Goal: Transaction & Acquisition: Purchase product/service

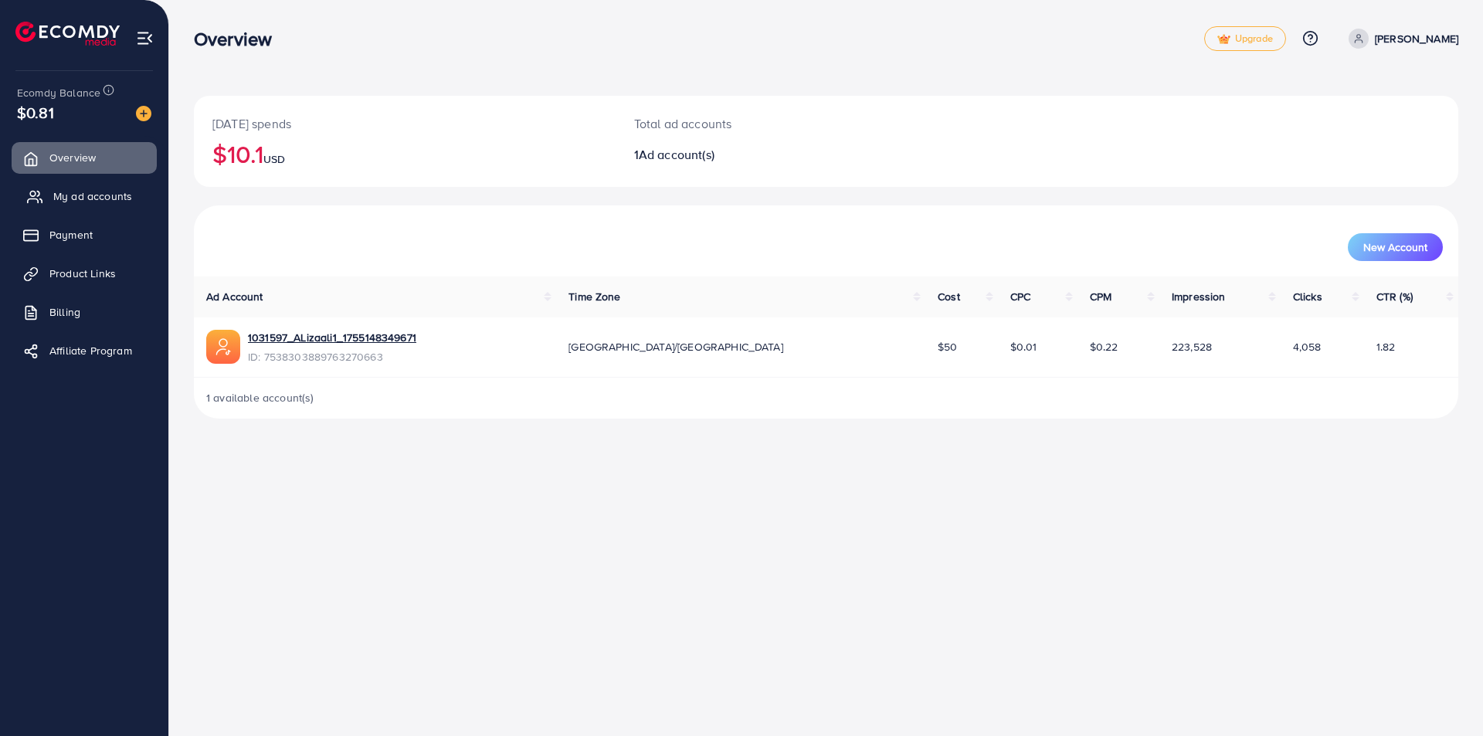
click at [93, 203] on span "My ad accounts" at bounding box center [92, 195] width 79 height 15
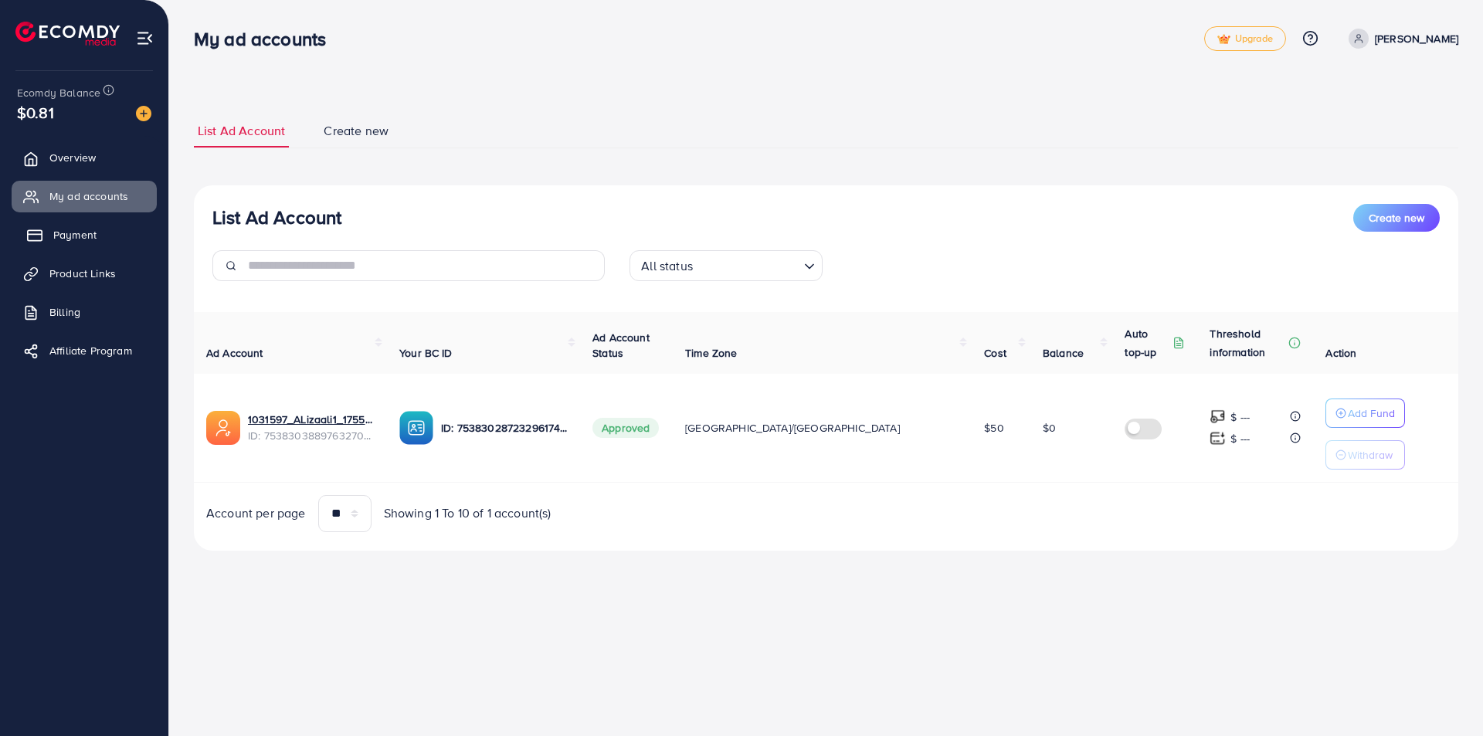
click at [98, 236] on link "Payment" at bounding box center [84, 234] width 145 height 31
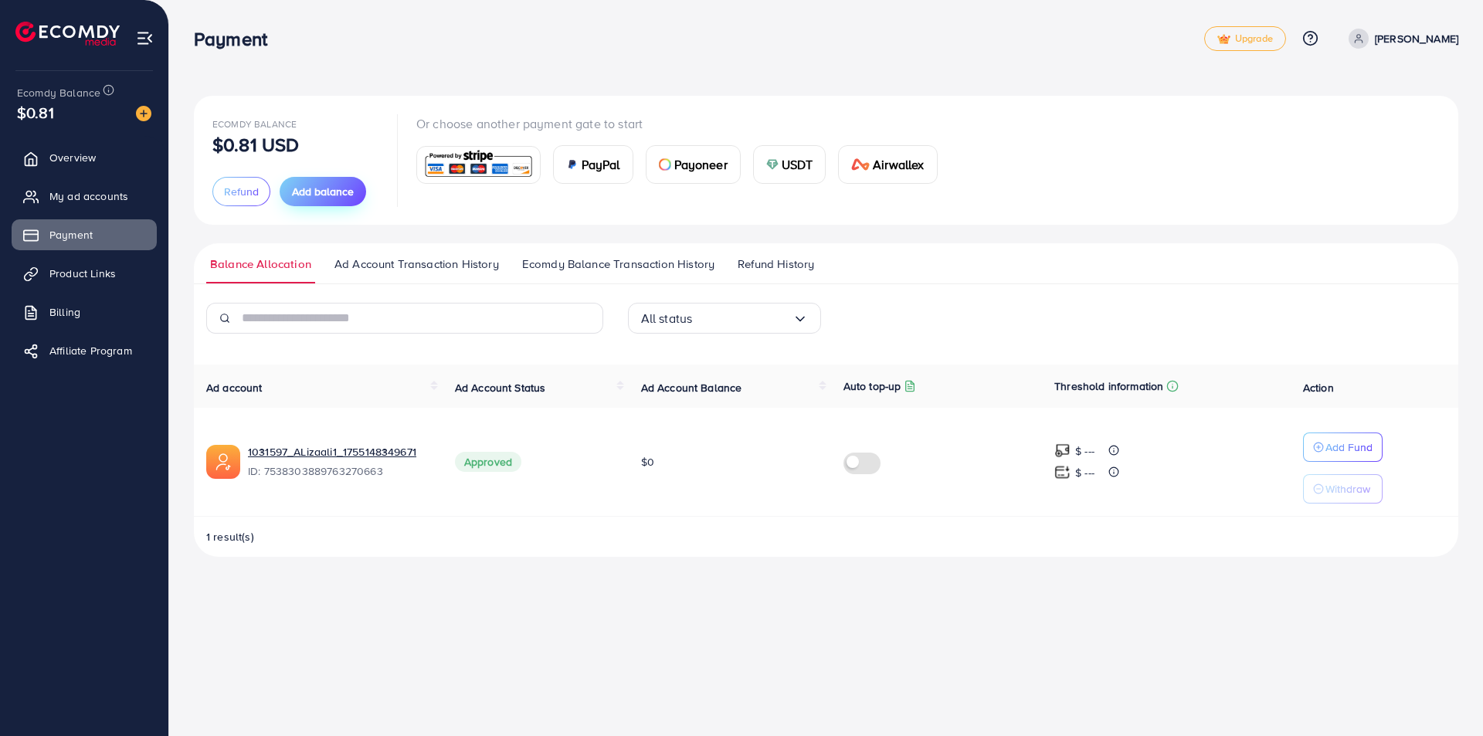
click at [292, 199] on span "Add balance" at bounding box center [323, 191] width 62 height 15
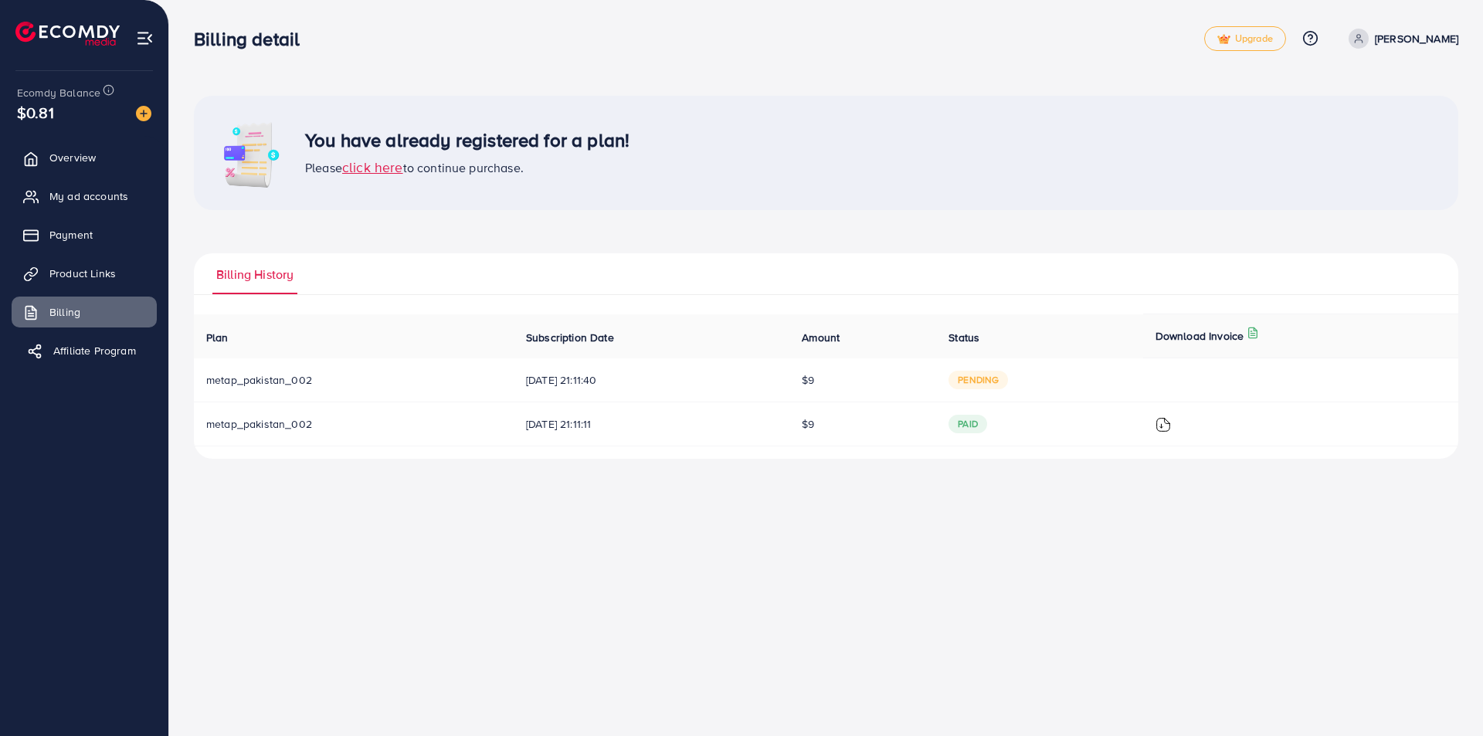
click at [89, 351] on span "Affiliate Program" at bounding box center [94, 350] width 83 height 15
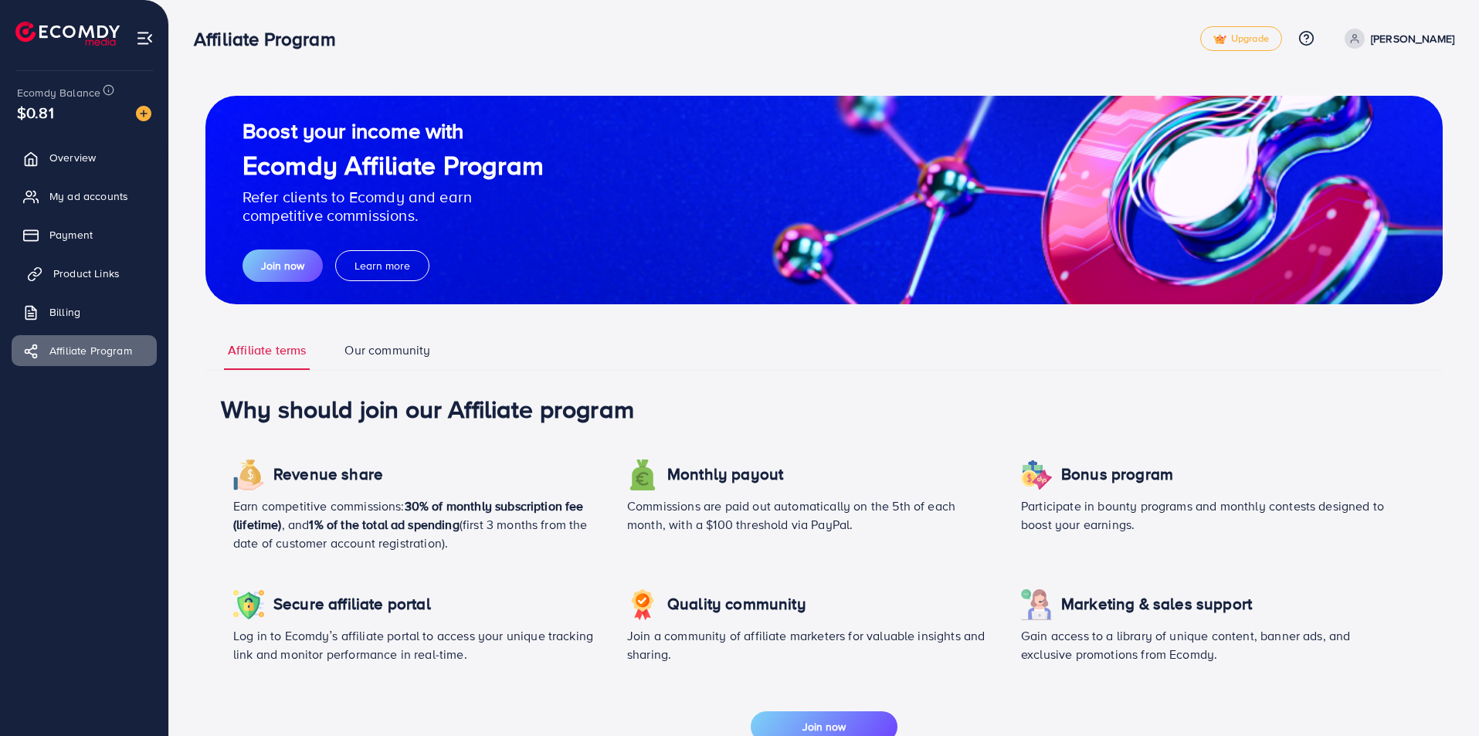
click at [91, 236] on span "Payment" at bounding box center [70, 234] width 43 height 15
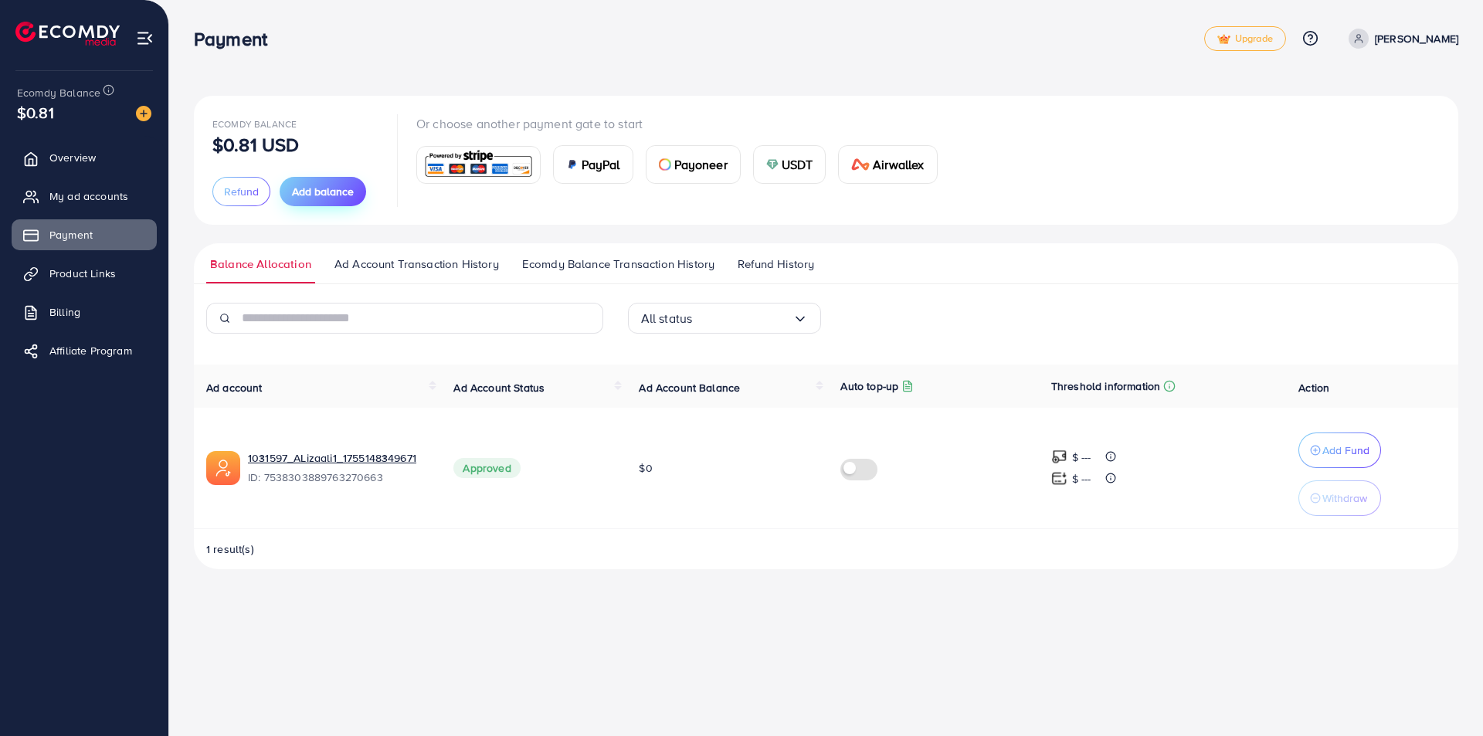
click at [340, 198] on span "Add balance" at bounding box center [323, 191] width 62 height 15
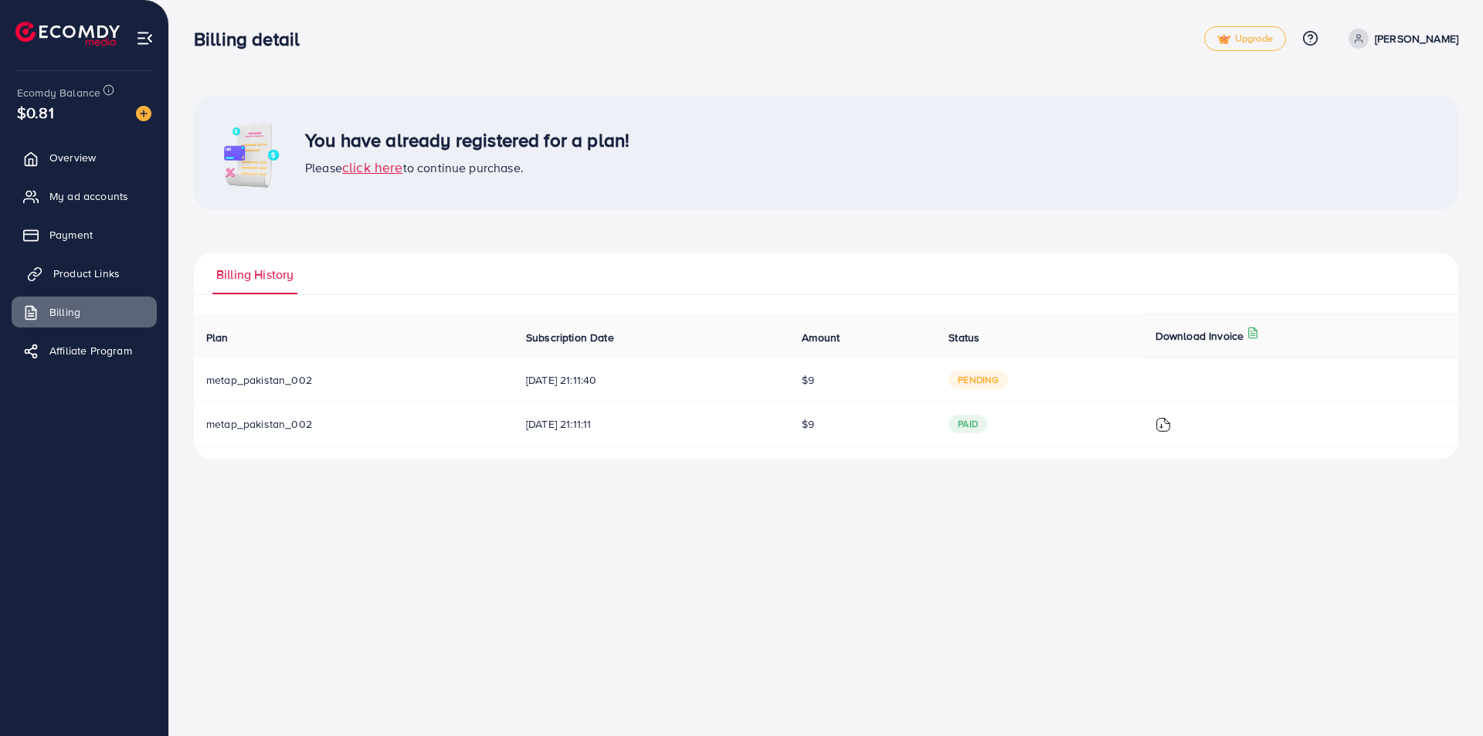
click at [113, 280] on span "Product Links" at bounding box center [86, 273] width 66 height 15
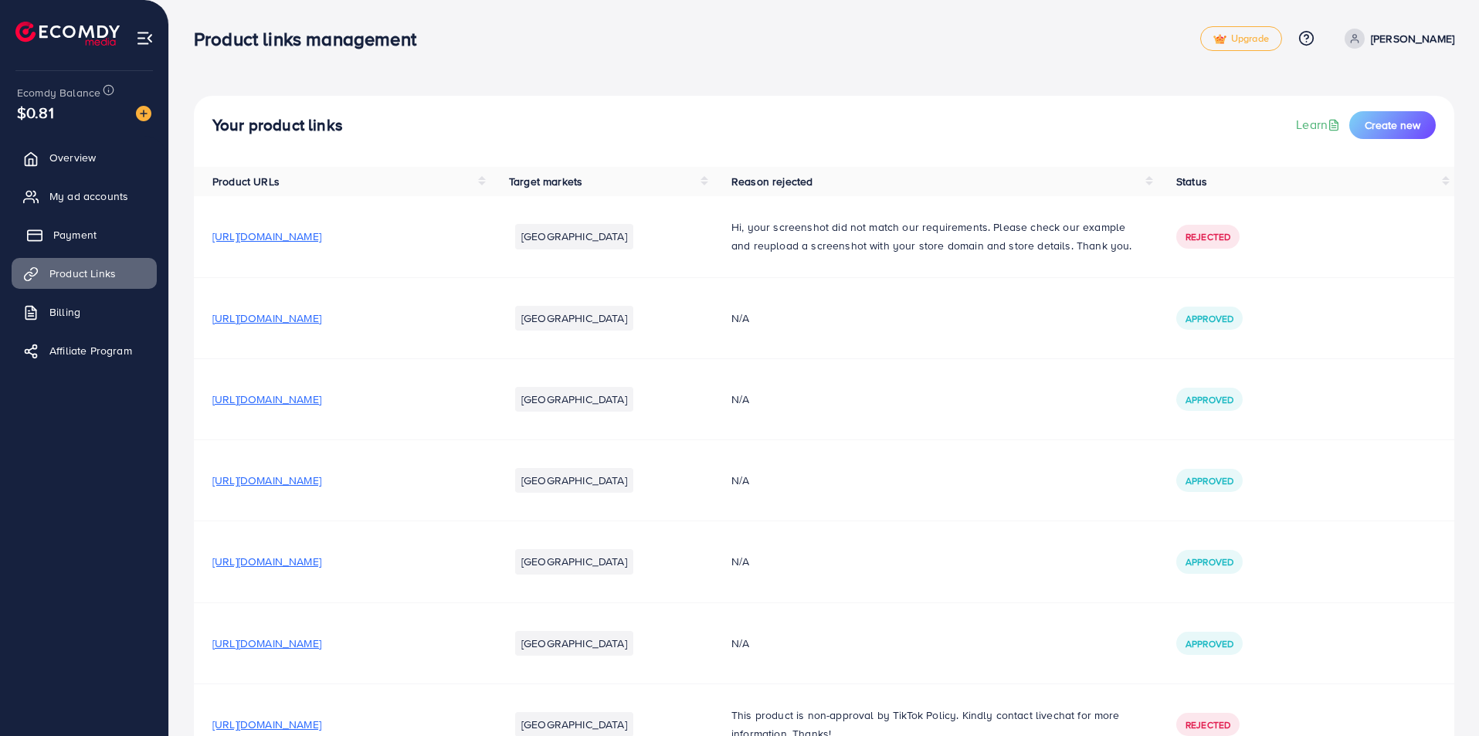
click at [110, 233] on link "Payment" at bounding box center [84, 234] width 145 height 31
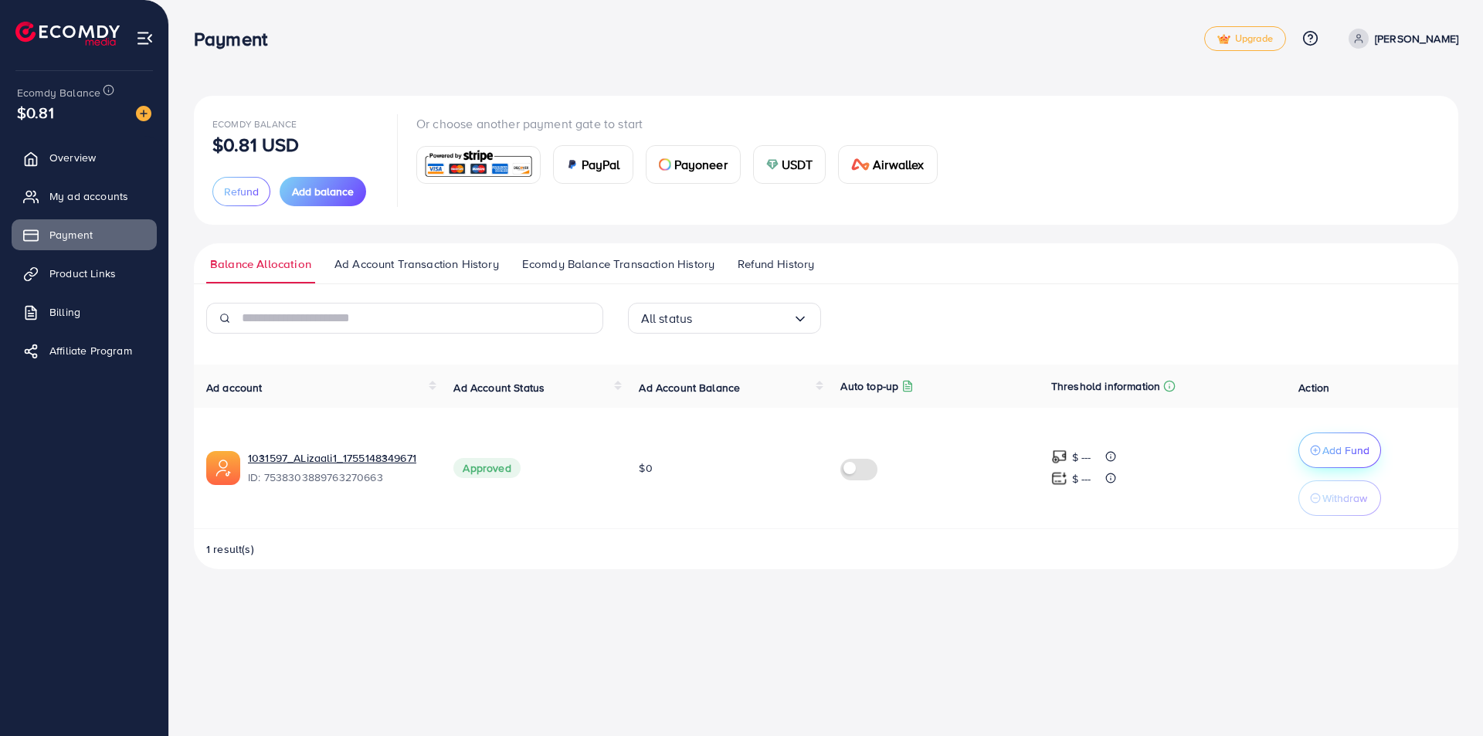
click at [1326, 463] on button "Add Fund" at bounding box center [1339, 450] width 83 height 36
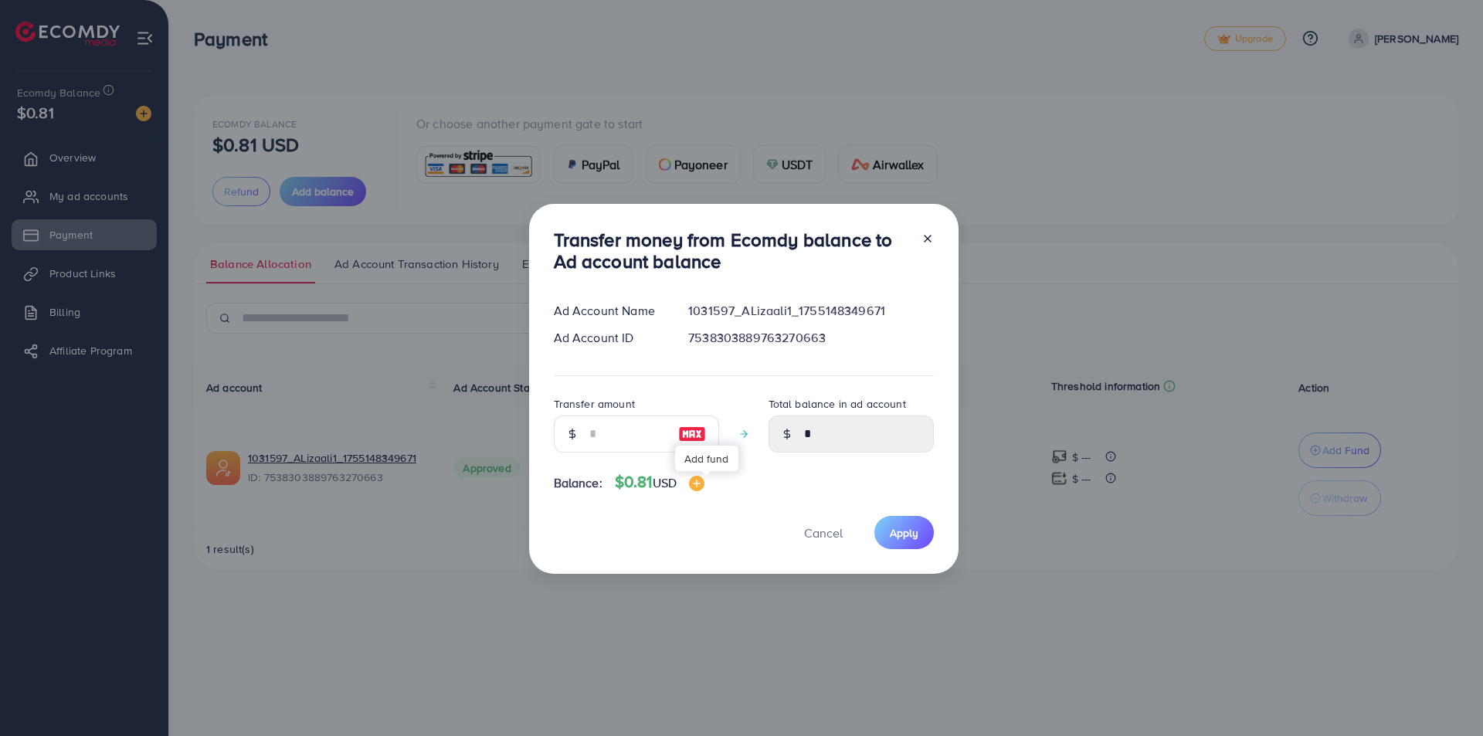
click at [701, 483] on img at bounding box center [696, 483] width 15 height 15
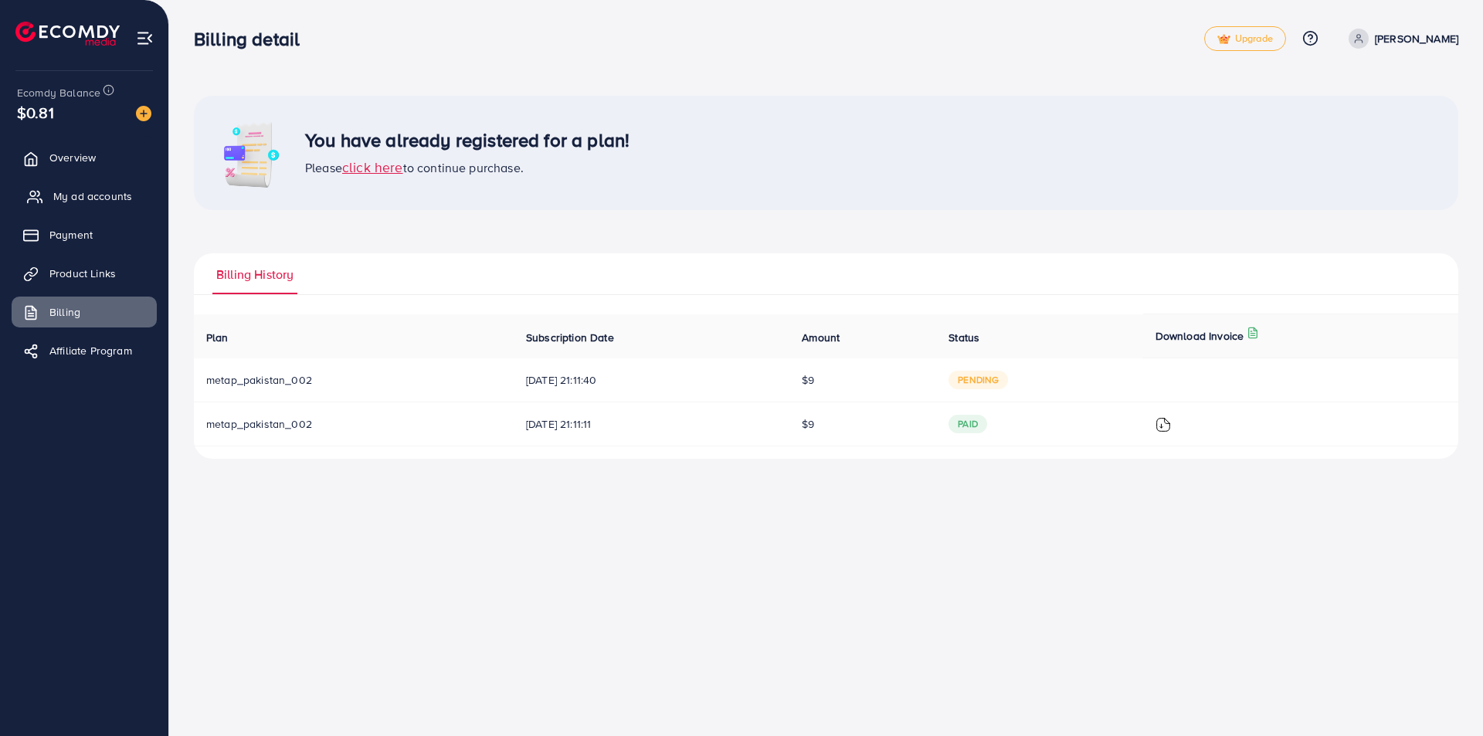
click at [115, 185] on link "My ad accounts" at bounding box center [84, 196] width 145 height 31
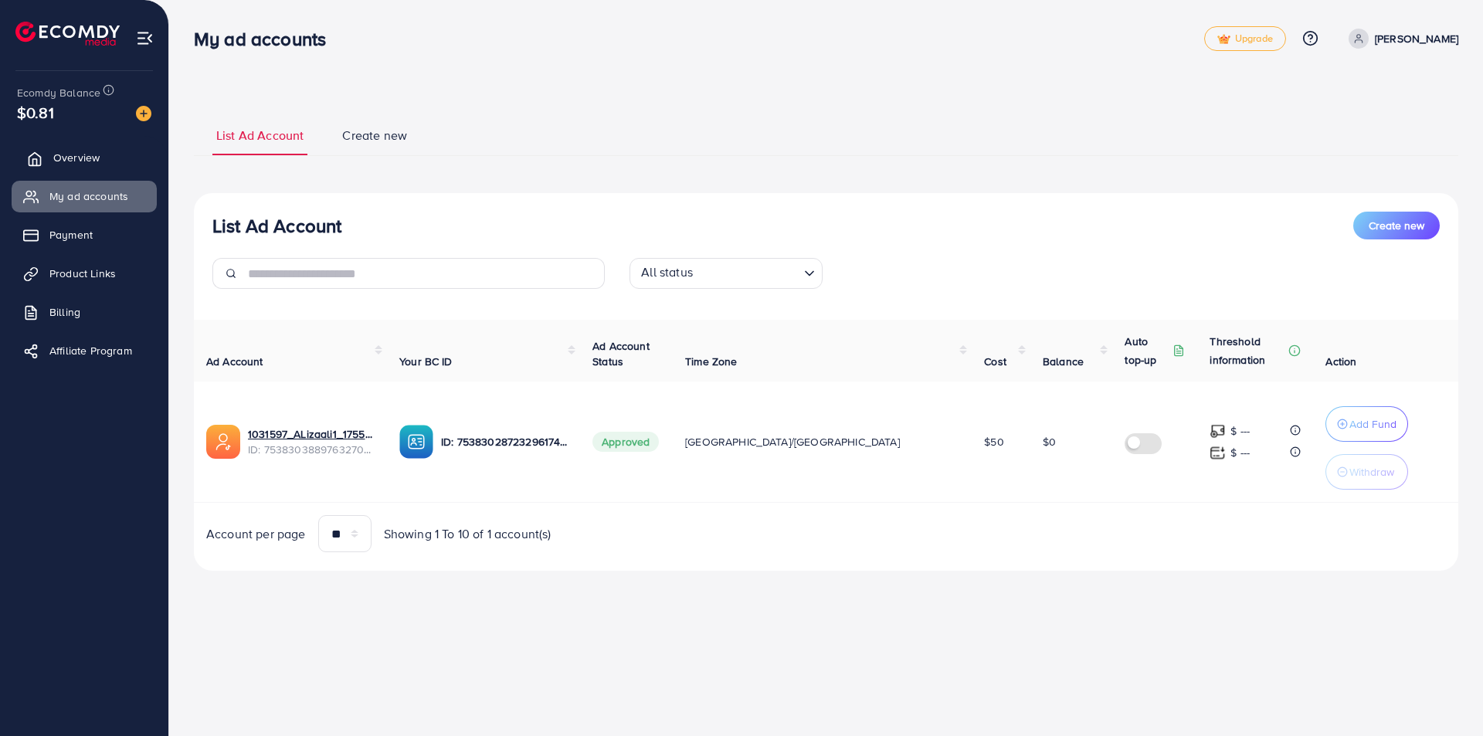
click at [119, 171] on link "Overview" at bounding box center [84, 157] width 145 height 31
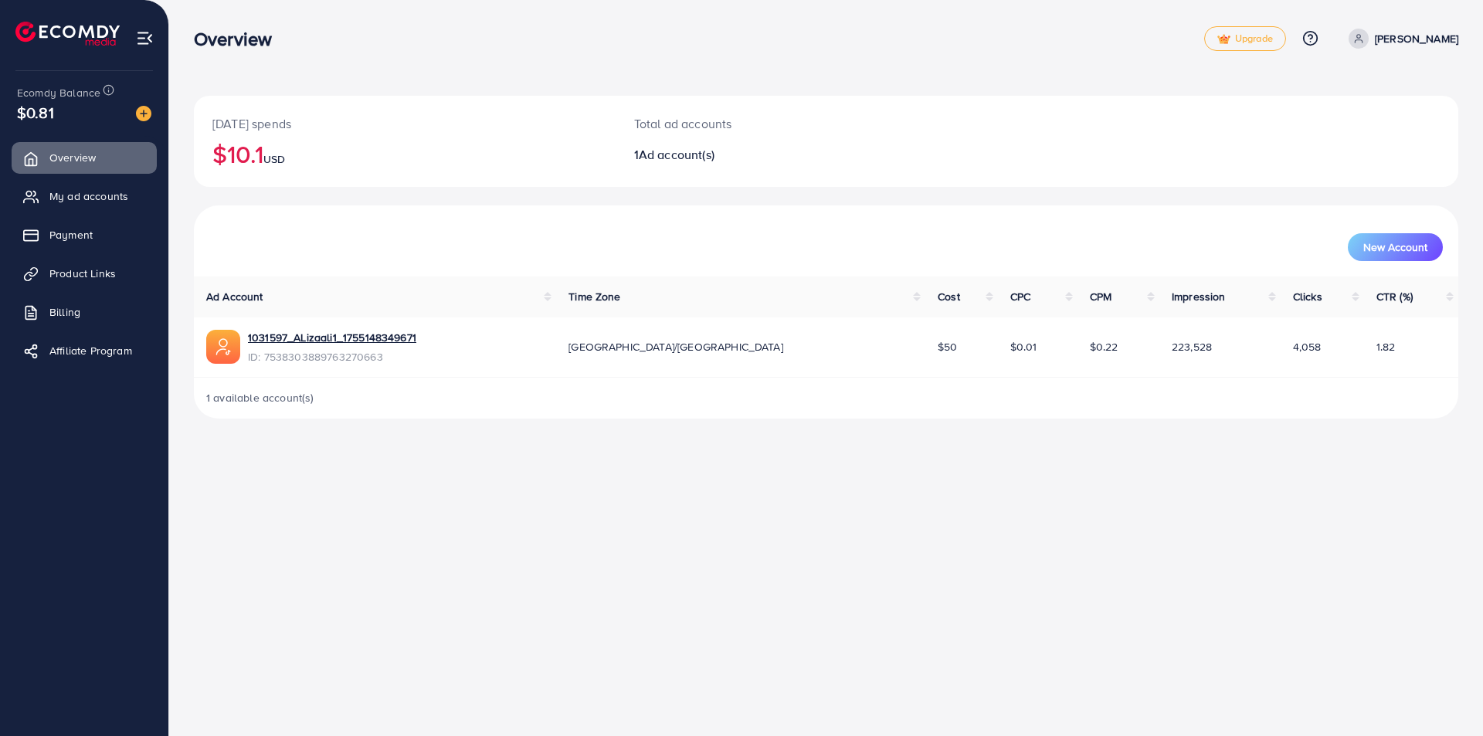
click at [328, 325] on td "1031597_ALizaali1_1755148349671 ID: 7538303889763270663" at bounding box center [375, 347] width 362 height 60
click at [330, 333] on link "1031597_ALizaali1_1755148349671" at bounding box center [332, 337] width 168 height 15
click at [675, 164] on div "Total ad accounts 1 Ad account(s)" at bounding box center [773, 141] width 316 height 91
click at [147, 122] on div "$0.81" at bounding box center [84, 112] width 134 height 22
click at [147, 117] on img at bounding box center [143, 113] width 15 height 15
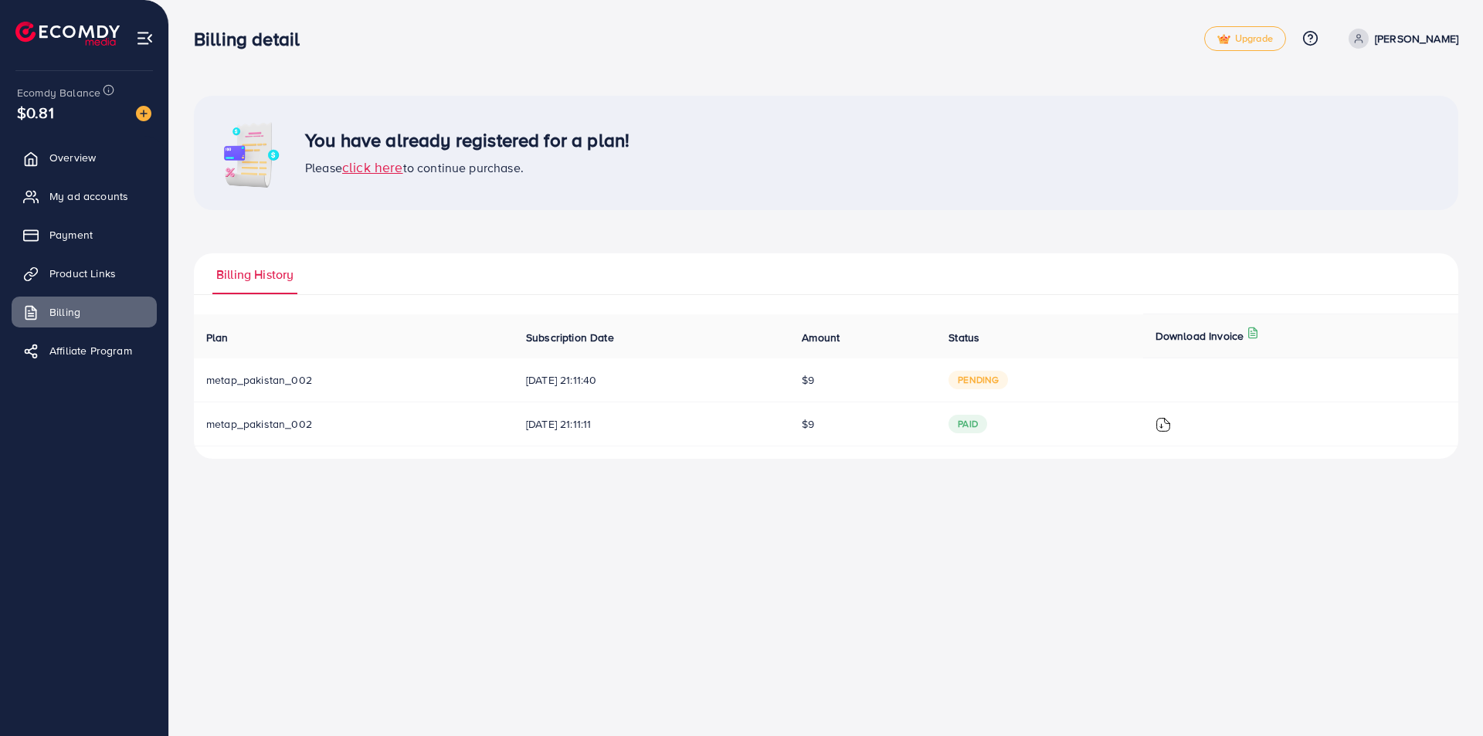
click at [1168, 426] on img at bounding box center [1162, 424] width 15 height 15
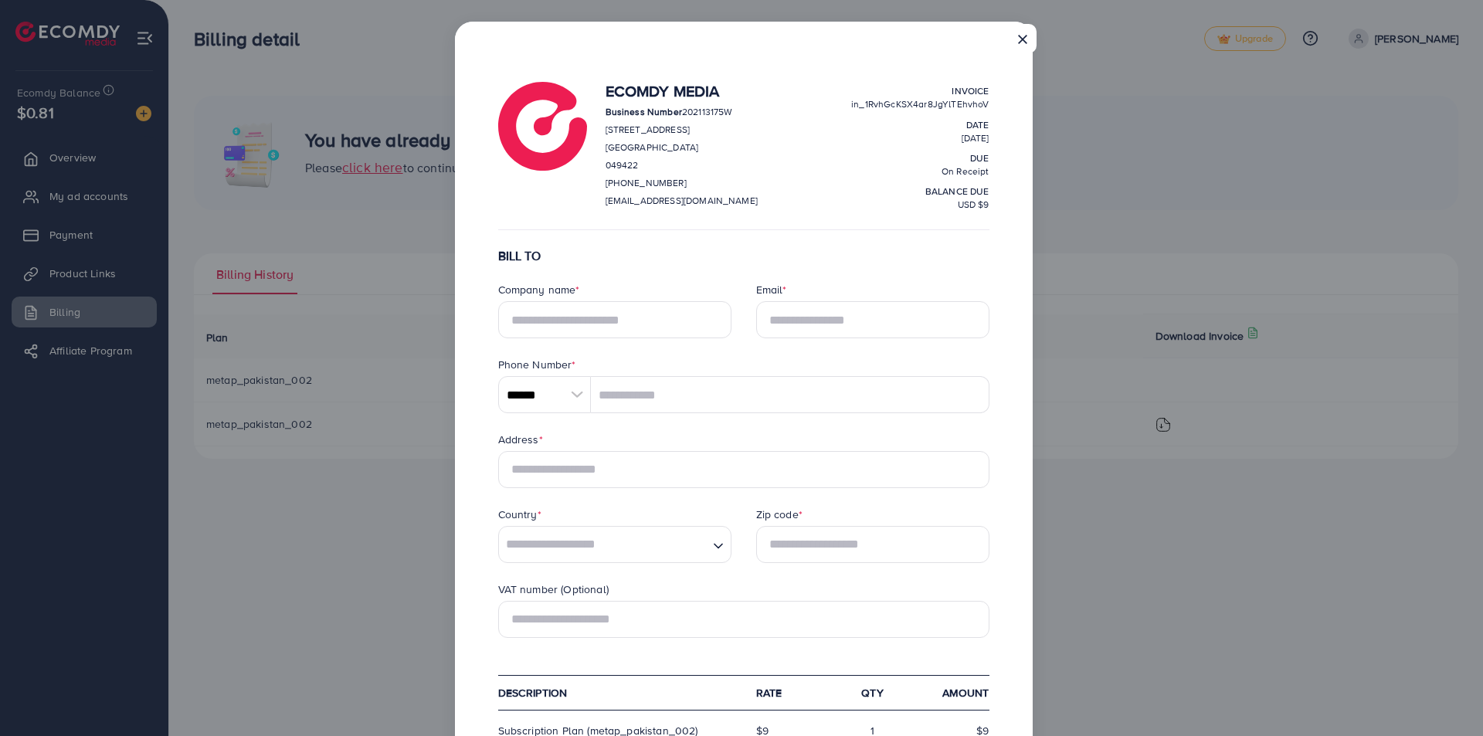
click at [1028, 41] on button "×" at bounding box center [1022, 38] width 28 height 29
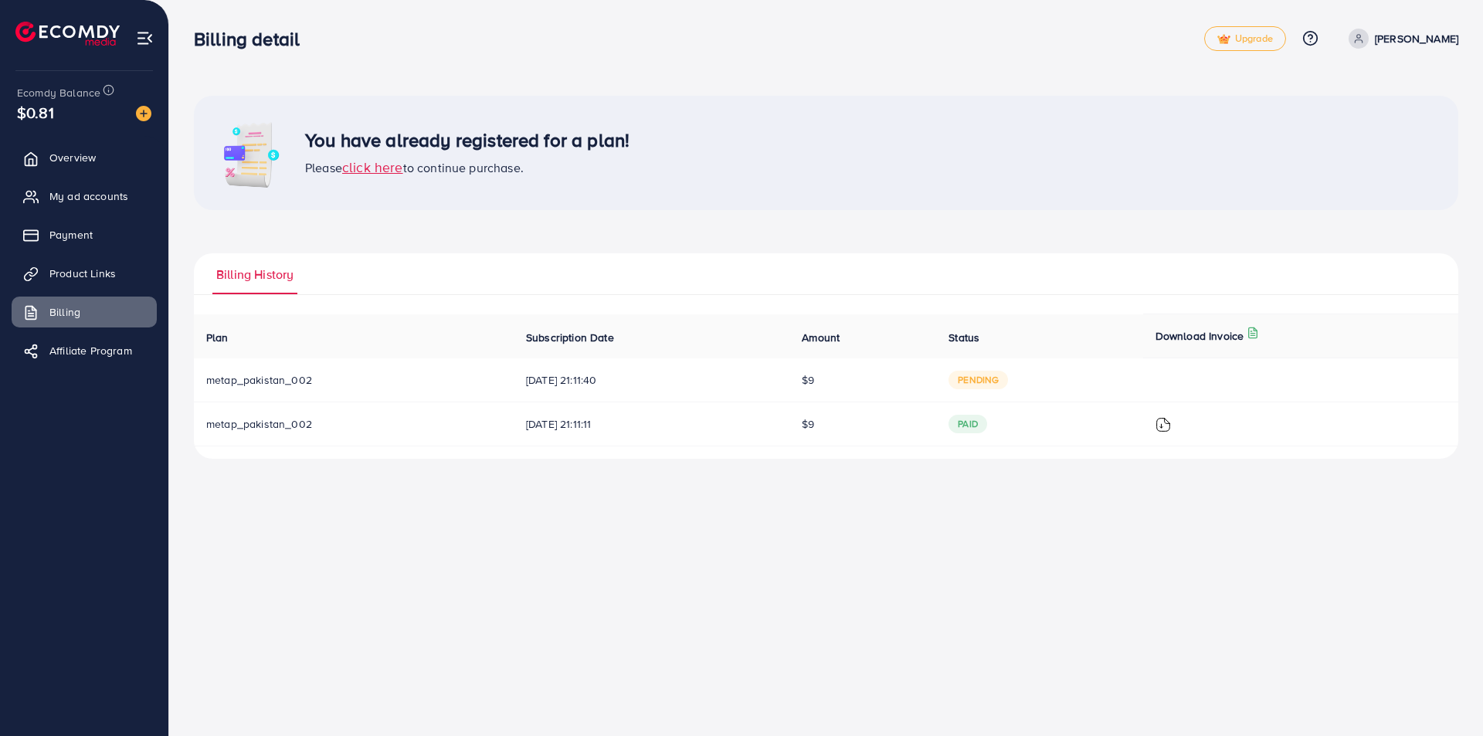
drag, startPoint x: 207, startPoint y: 44, endPoint x: 195, endPoint y: 56, distance: 17.5
click at [206, 49] on h3 "Billing detail" at bounding box center [253, 39] width 118 height 22
click at [139, 113] on img at bounding box center [143, 113] width 15 height 15
click at [150, 91] on div "Add balance" at bounding box center [143, 88] width 81 height 25
click at [456, 223] on div "You have already registered for a plan! Please click here to continue purchase.…" at bounding box center [826, 277] width 1264 height 363
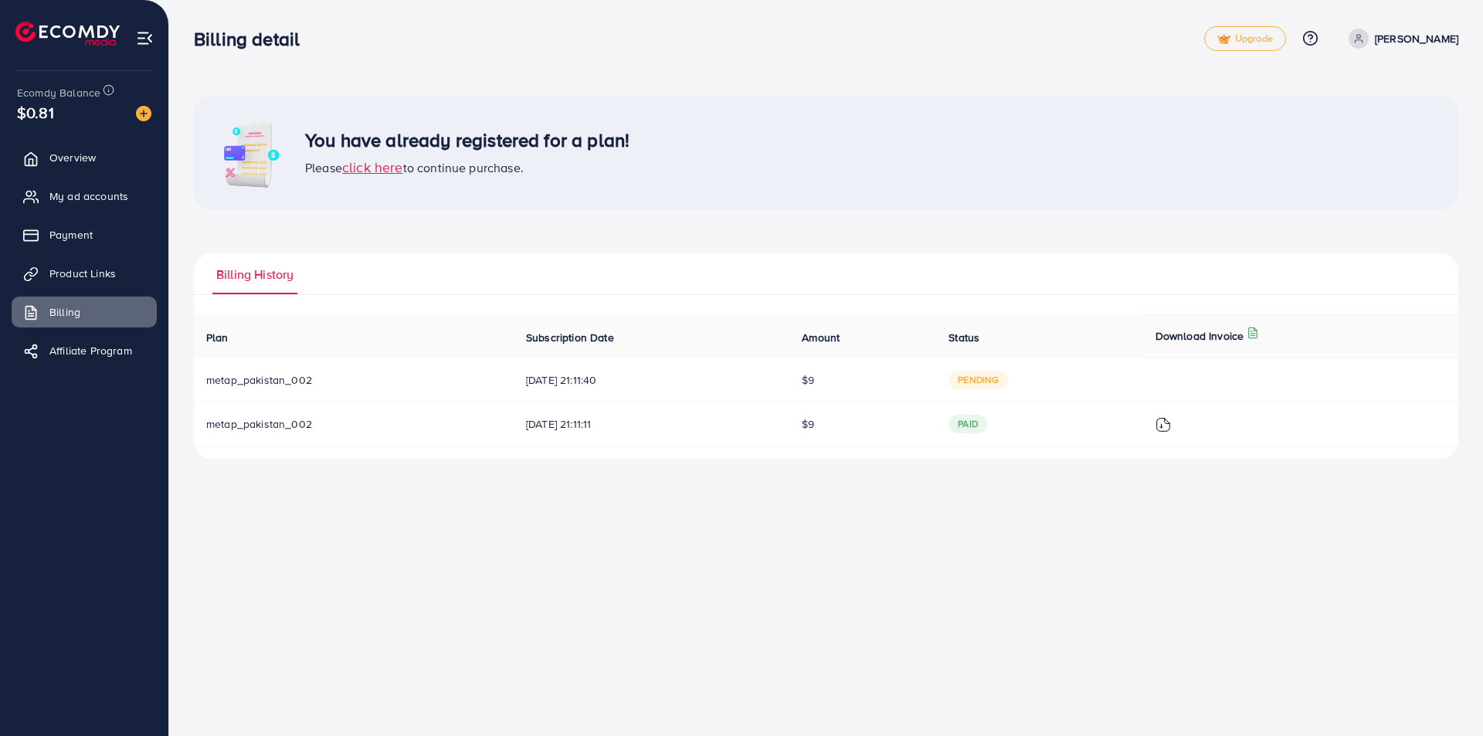
click at [806, 516] on div "Billing detail Upgrade Help Center Contact Support Plans and Pricing Term and p…" at bounding box center [741, 368] width 1483 height 736
click at [98, 183] on link "My ad accounts" at bounding box center [84, 196] width 145 height 31
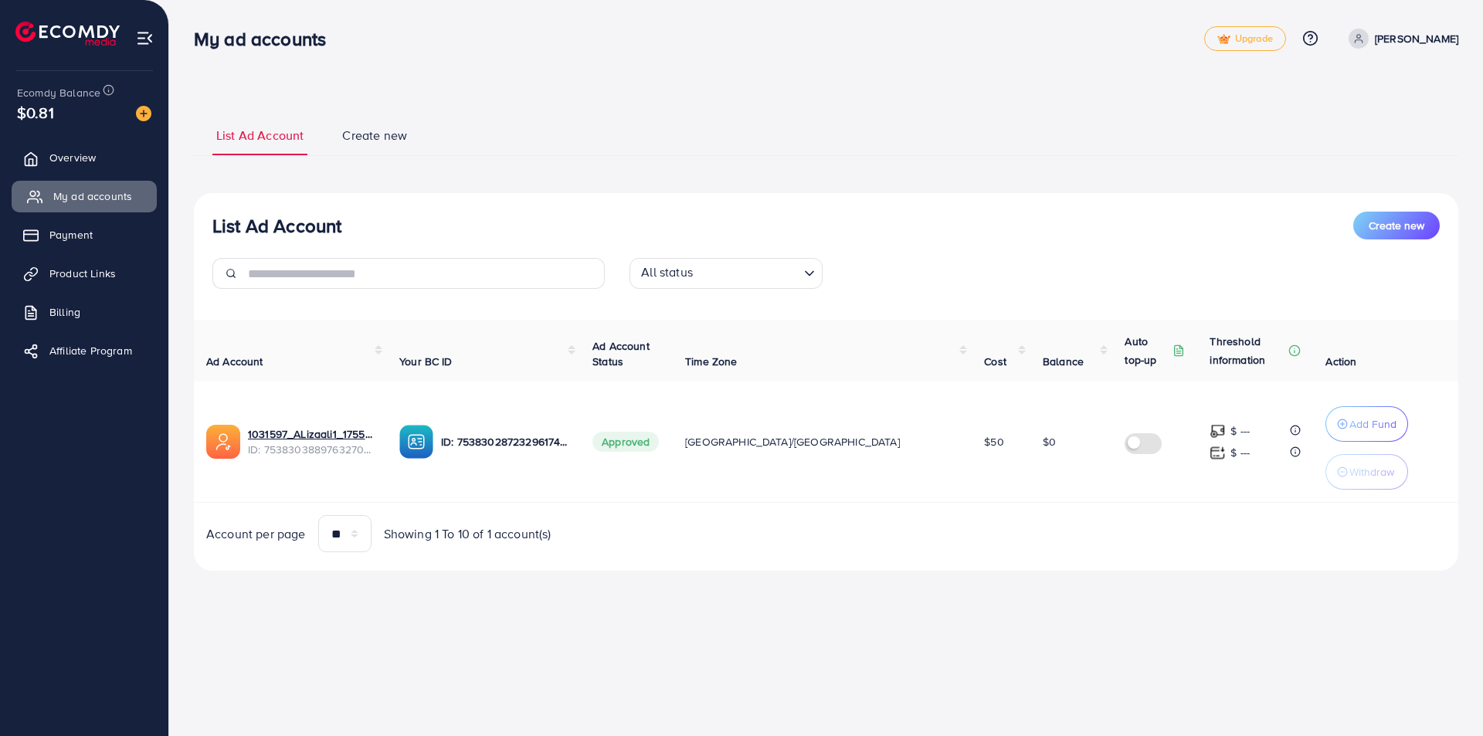
select select
click at [350, 128] on span "Create new" at bounding box center [374, 136] width 65 height 18
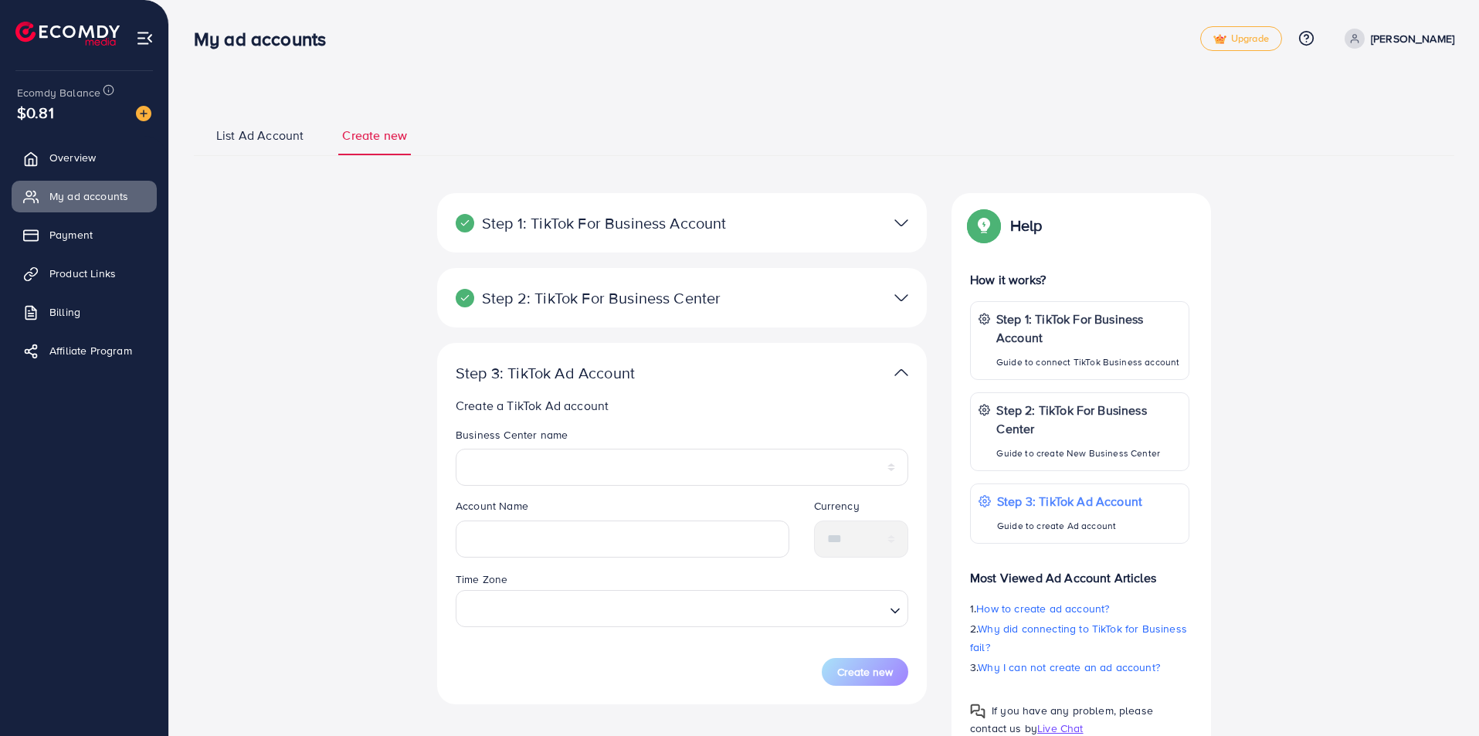
click at [284, 141] on span "List Ad Account" at bounding box center [259, 136] width 87 height 18
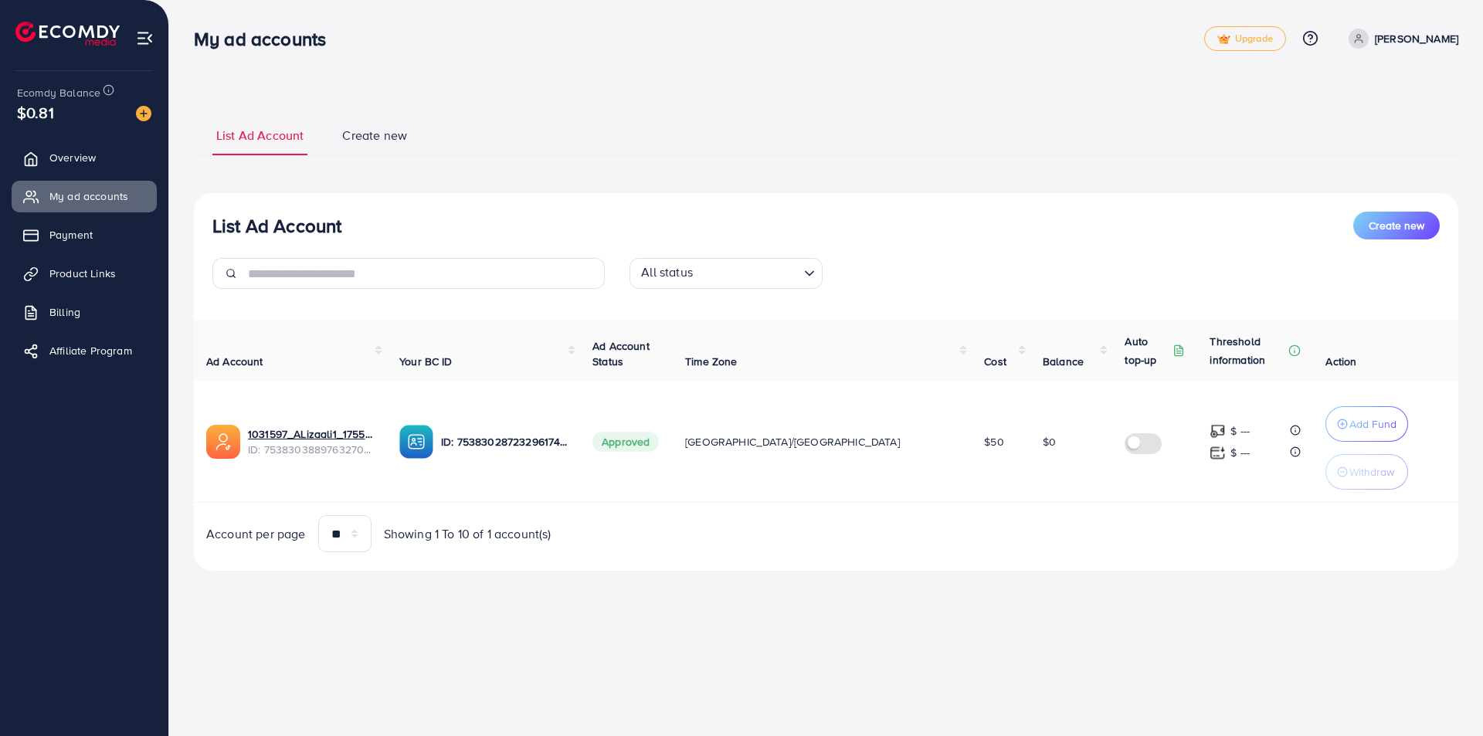
click at [103, 252] on ul "Overview My ad accounts Payment Product Links Billing Affiliate Program" at bounding box center [84, 259] width 168 height 246
click at [100, 242] on link "Payment" at bounding box center [84, 234] width 145 height 31
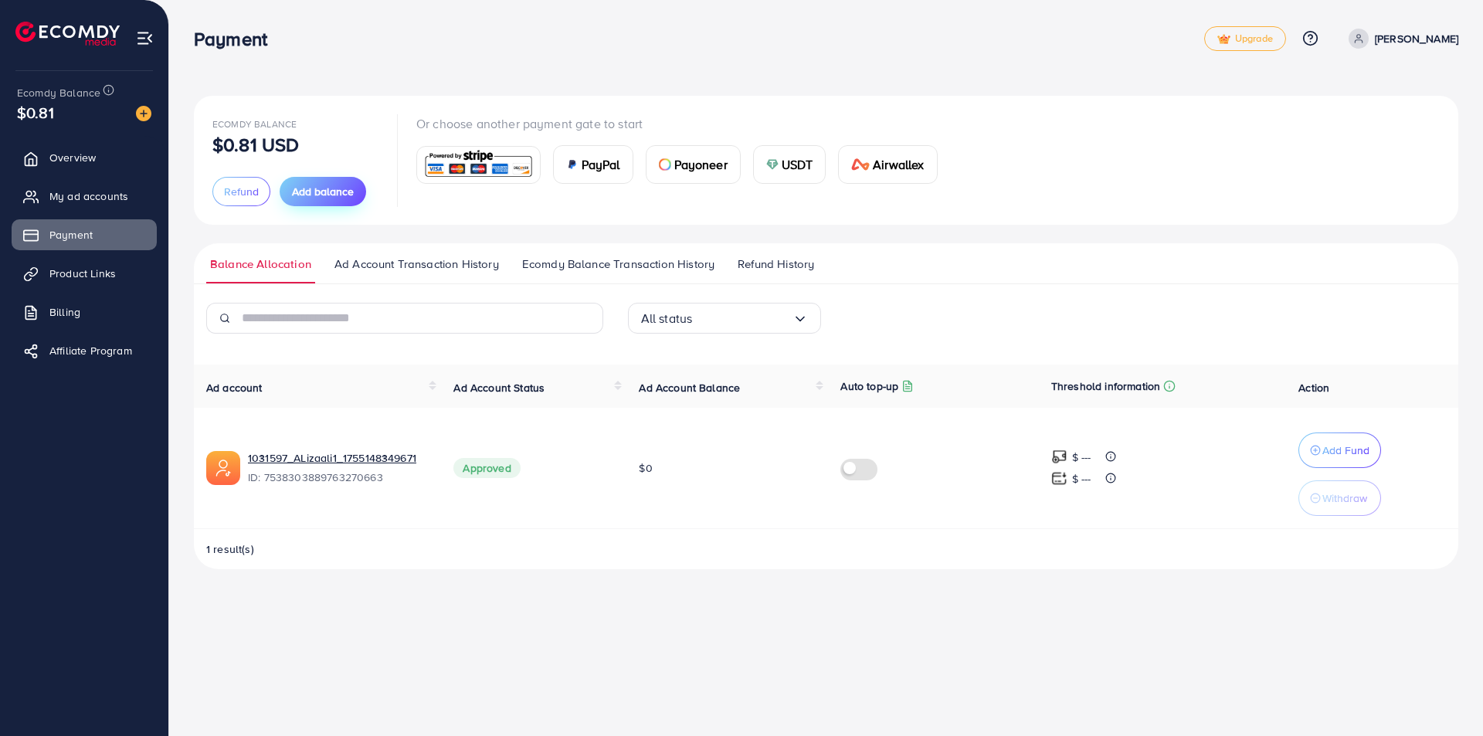
click at [334, 187] on span "Add balance" at bounding box center [323, 191] width 62 height 15
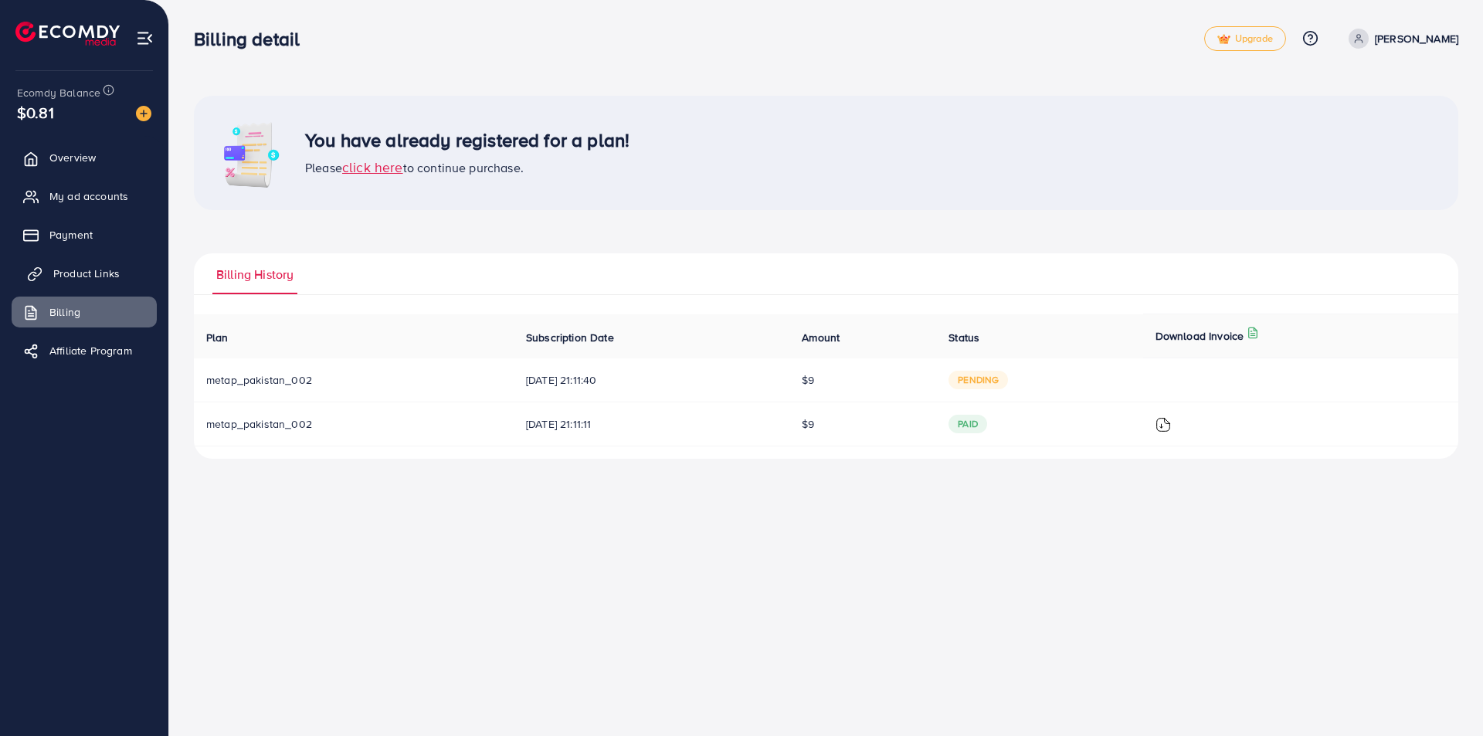
click at [110, 263] on link "Product Links" at bounding box center [84, 273] width 145 height 31
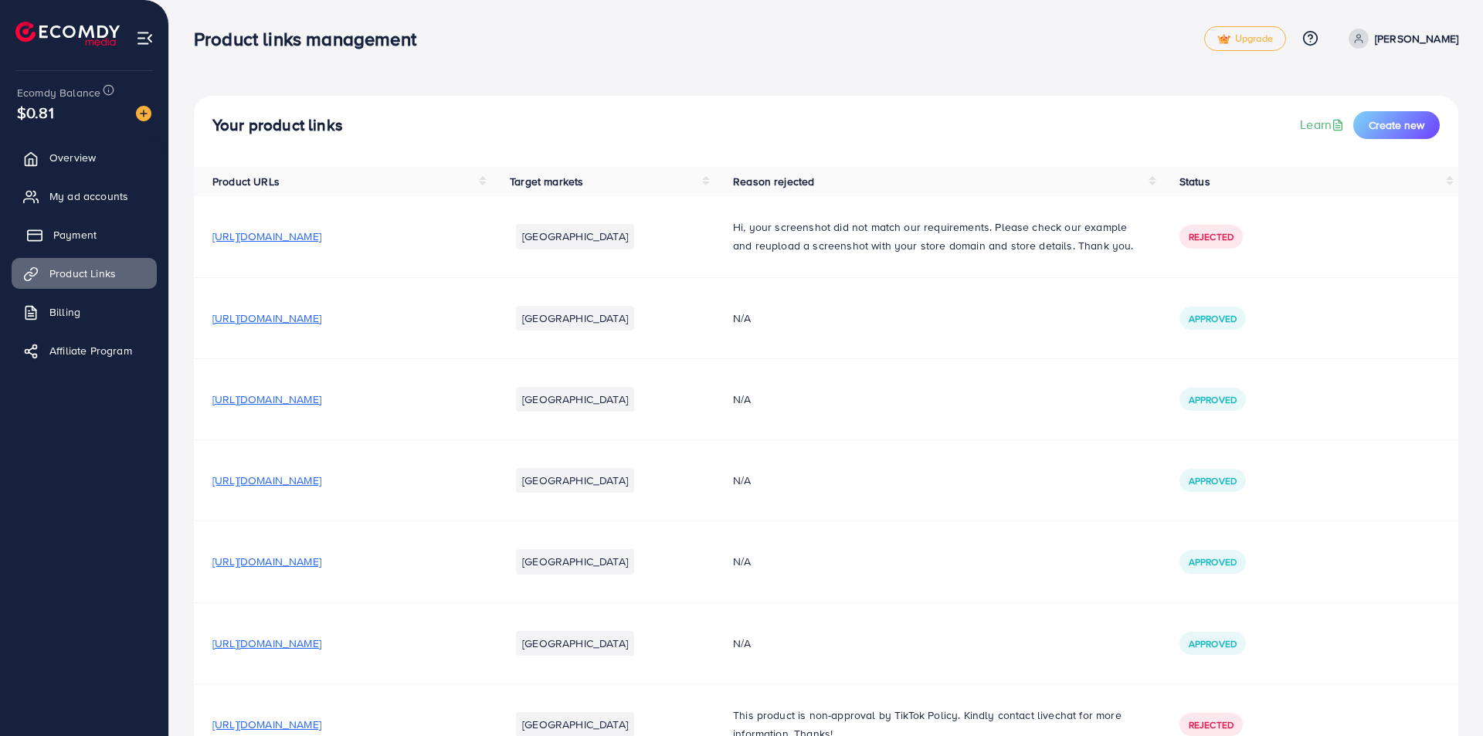
click at [114, 245] on link "Payment" at bounding box center [84, 234] width 145 height 31
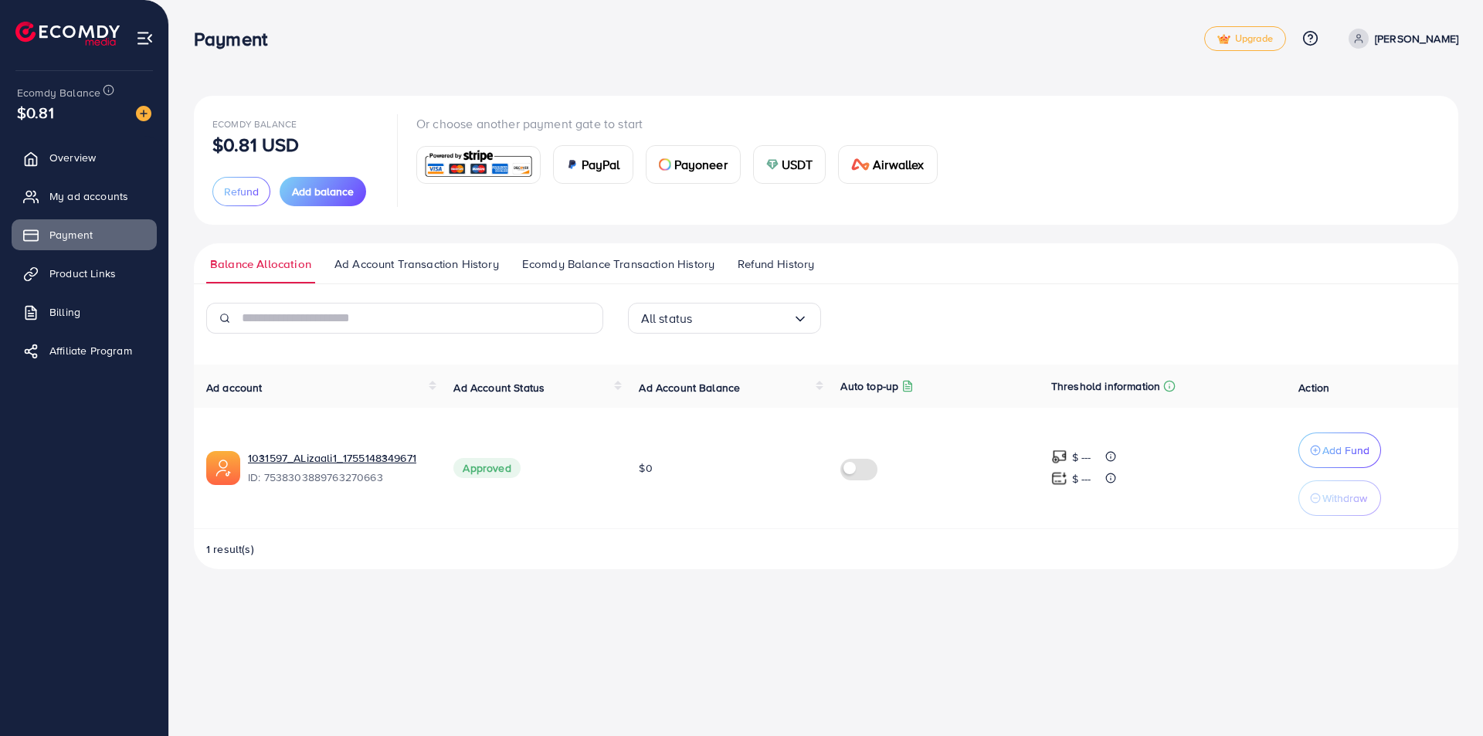
click at [467, 265] on span "Ad Account Transaction History" at bounding box center [416, 264] width 164 height 17
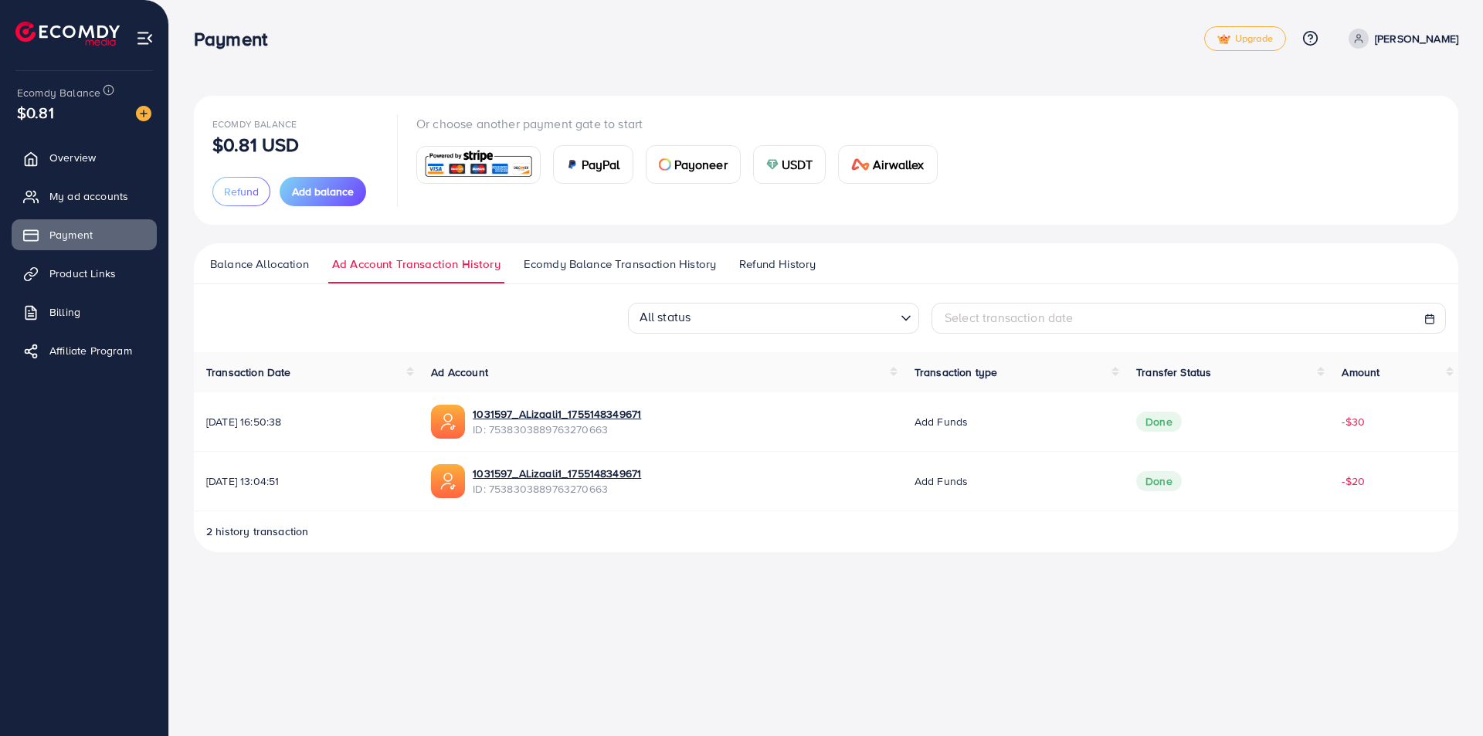
click at [580, 267] on span "Ecomdy Balance Transaction History" at bounding box center [620, 264] width 192 height 17
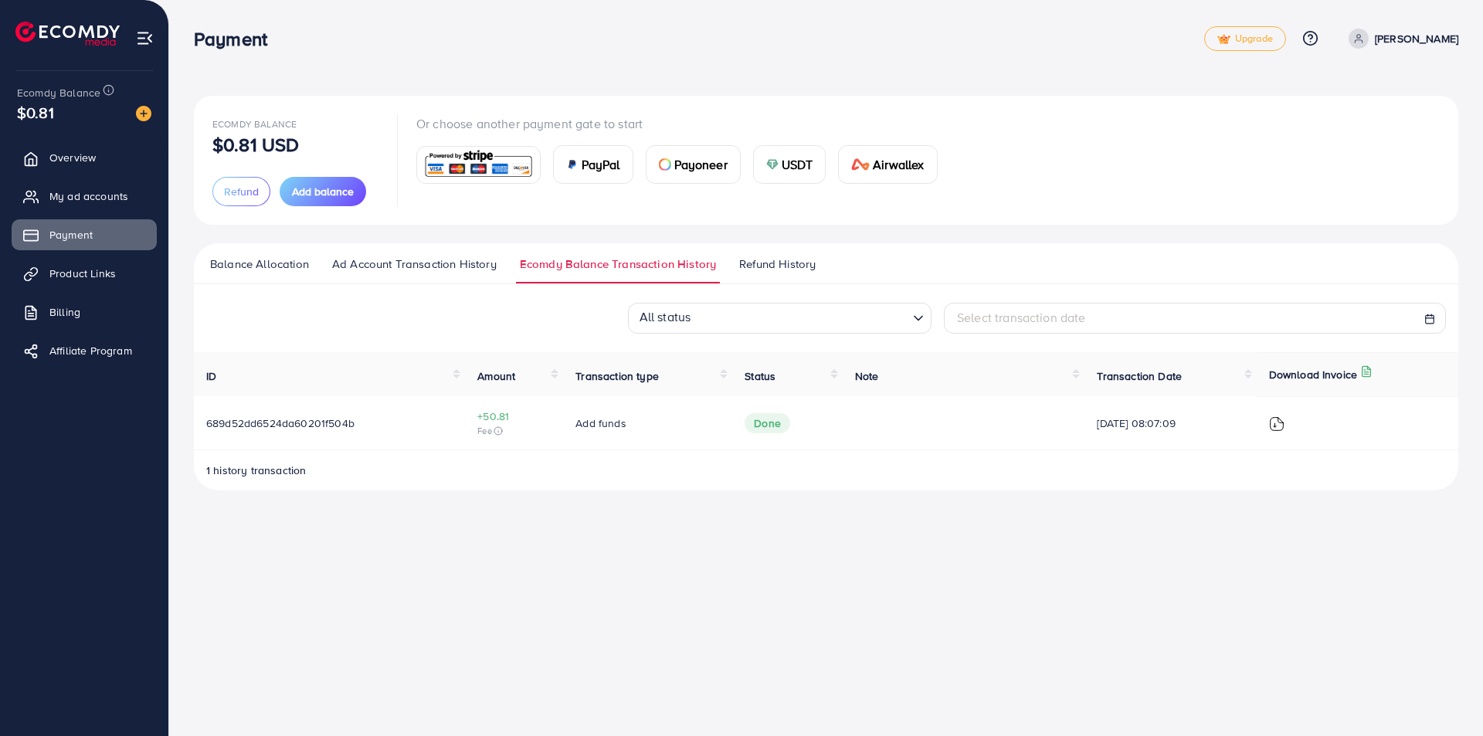
click at [773, 268] on span "Refund History" at bounding box center [777, 264] width 76 height 17
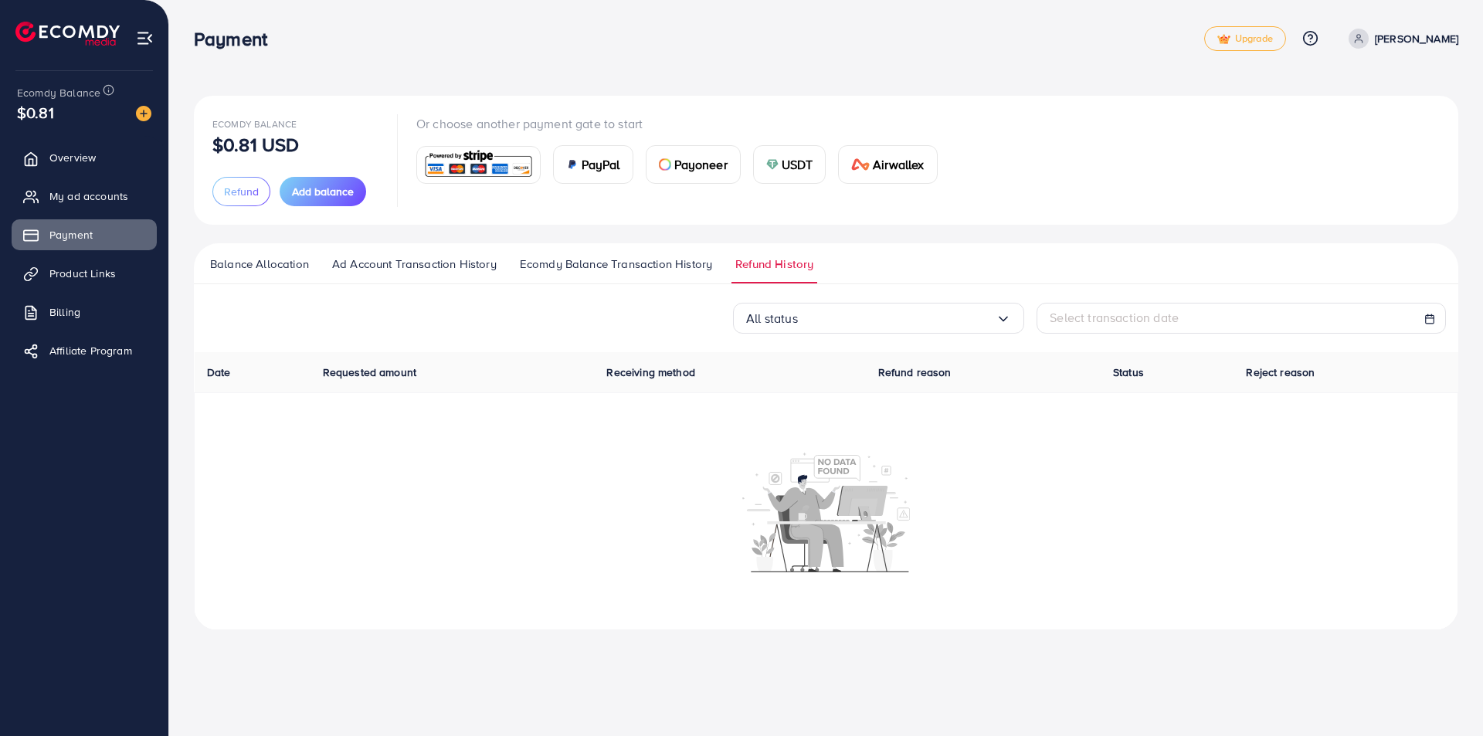
click at [669, 256] on span "Ecomdy Balance Transaction History" at bounding box center [616, 264] width 192 height 17
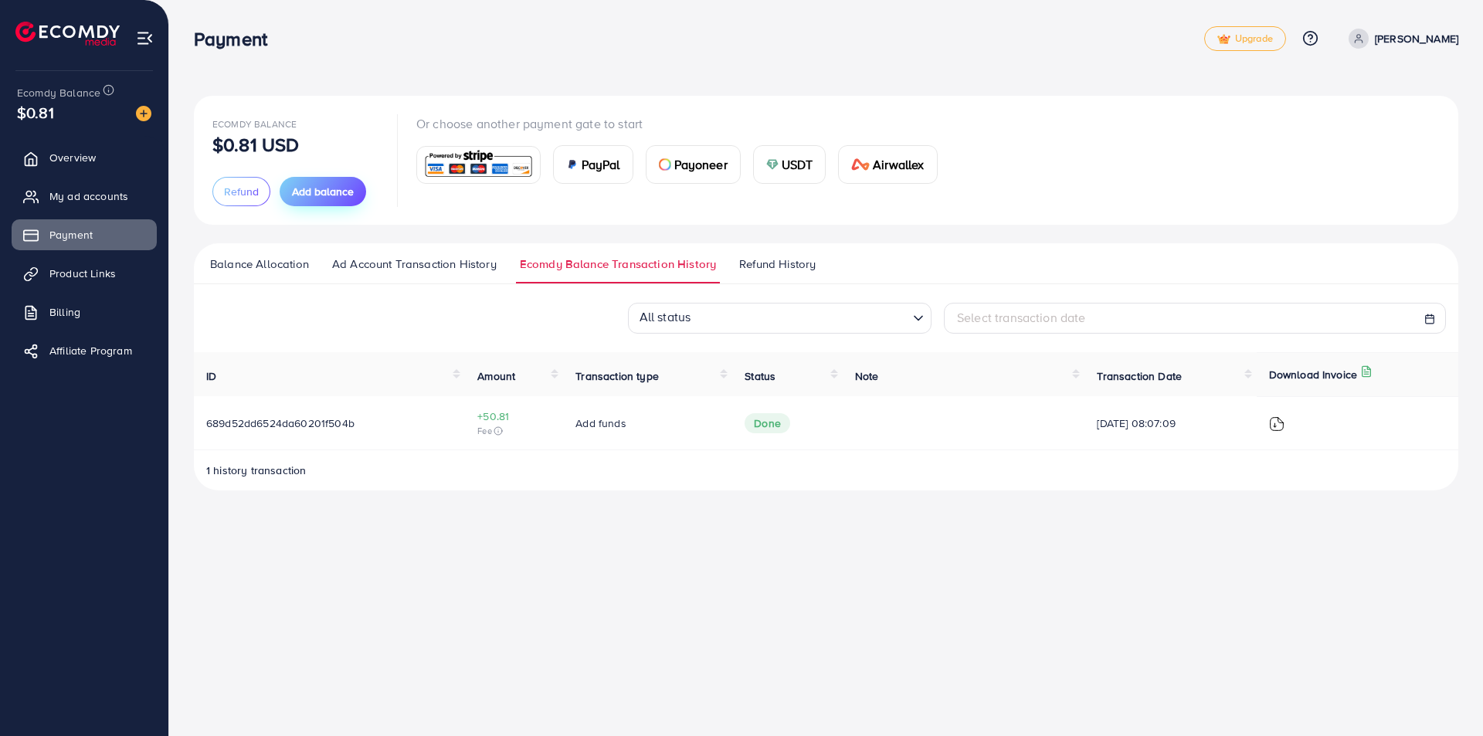
click at [327, 199] on span "Add balance" at bounding box center [323, 191] width 62 height 15
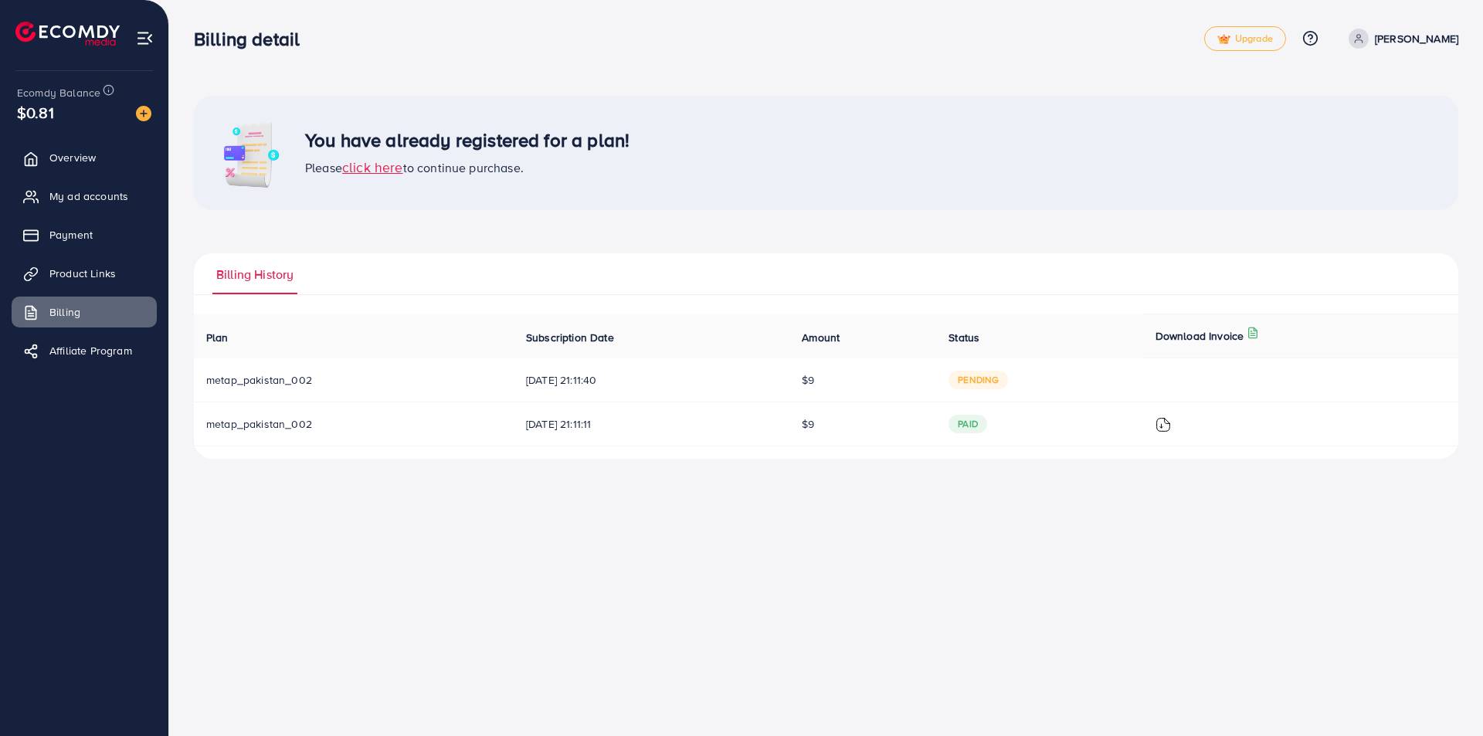
click at [384, 168] on span "click here" at bounding box center [372, 167] width 61 height 19
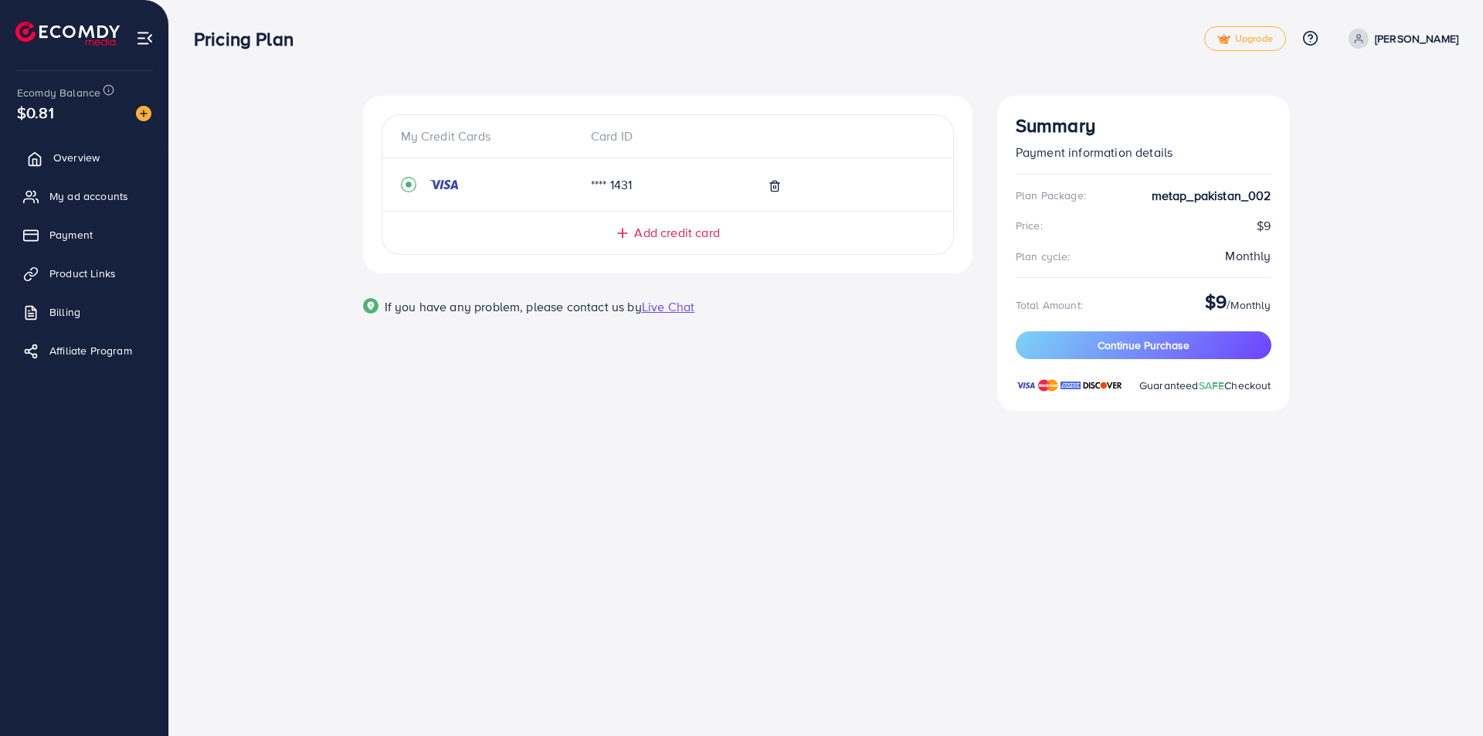
click at [102, 153] on link "Overview" at bounding box center [84, 157] width 145 height 31
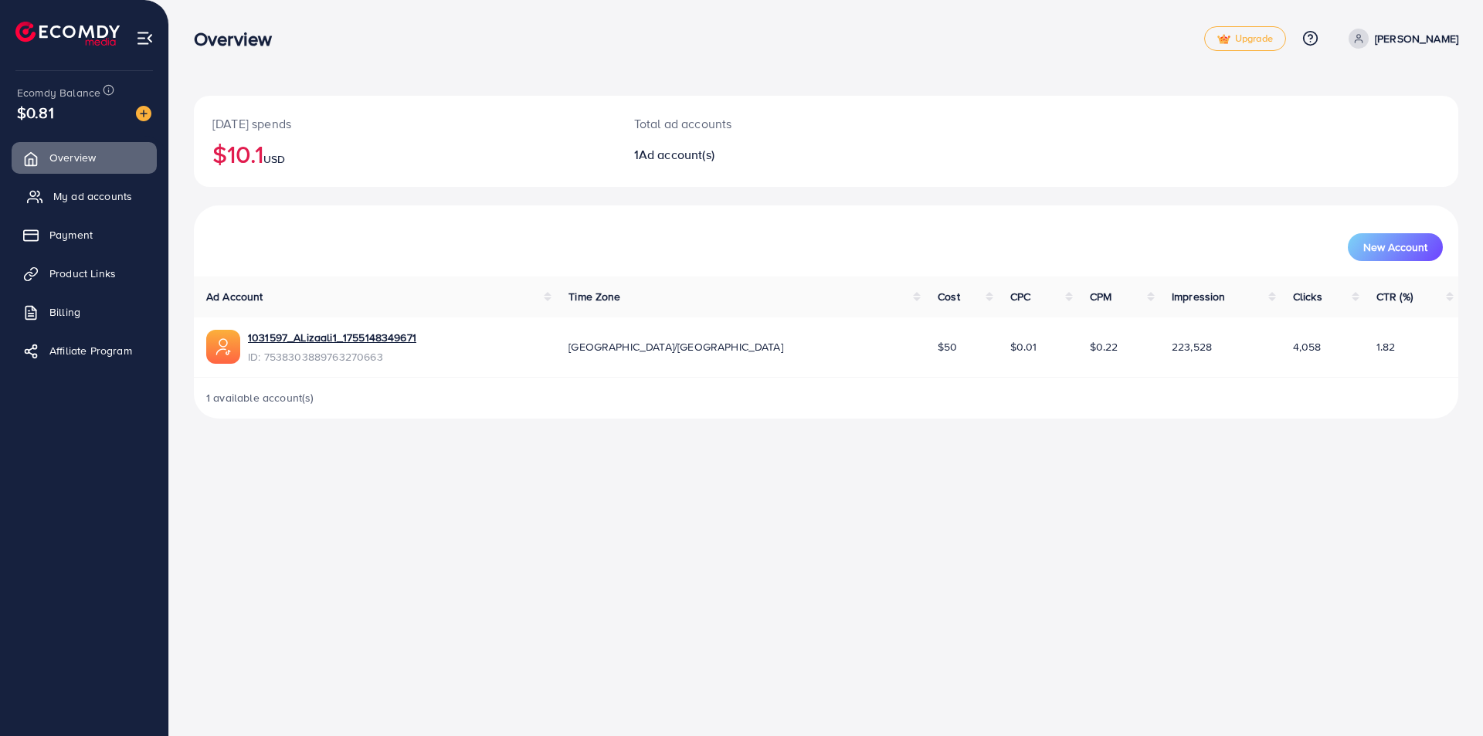
click at [104, 198] on span "My ad accounts" at bounding box center [92, 195] width 79 height 15
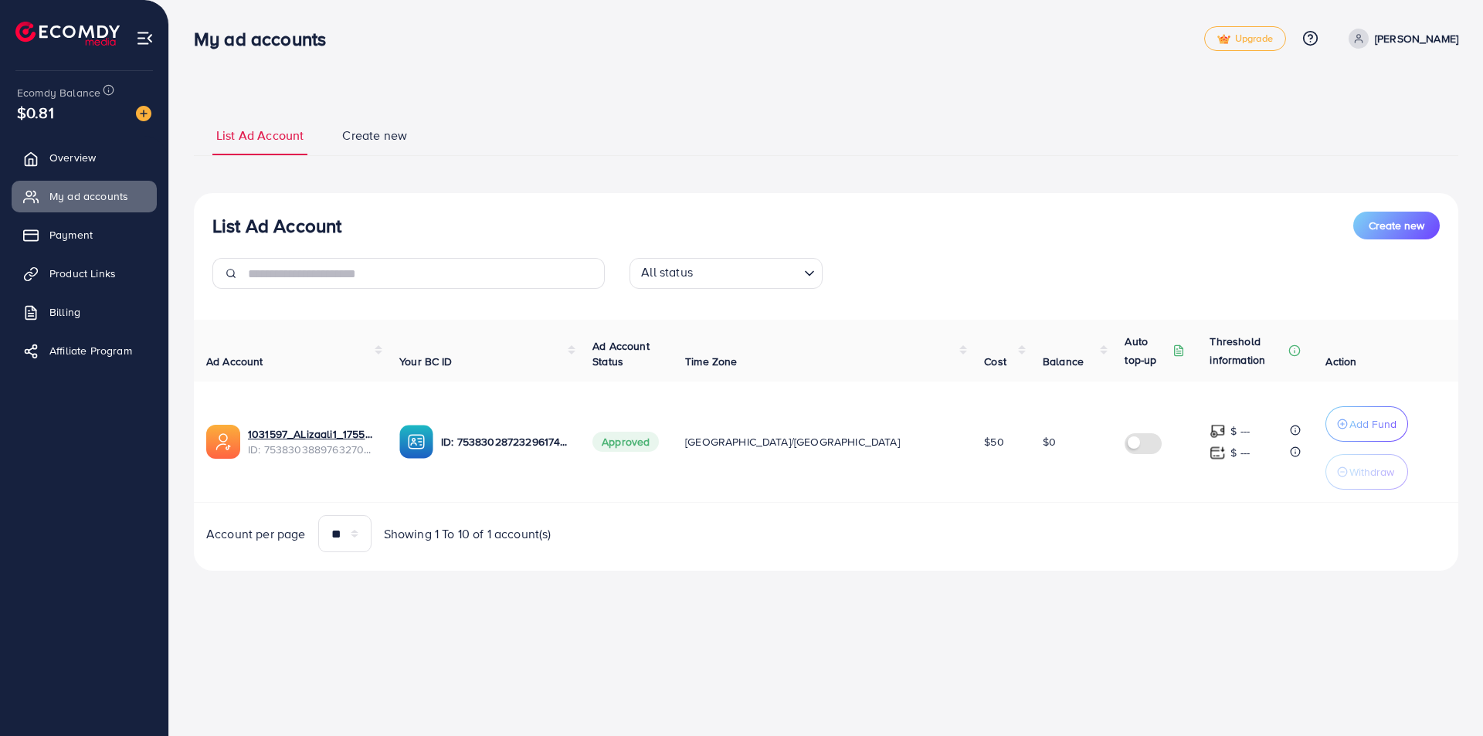
click at [988, 86] on div "**********" at bounding box center [825, 307] width 1313 height 614
click at [141, 114] on img at bounding box center [143, 113] width 15 height 15
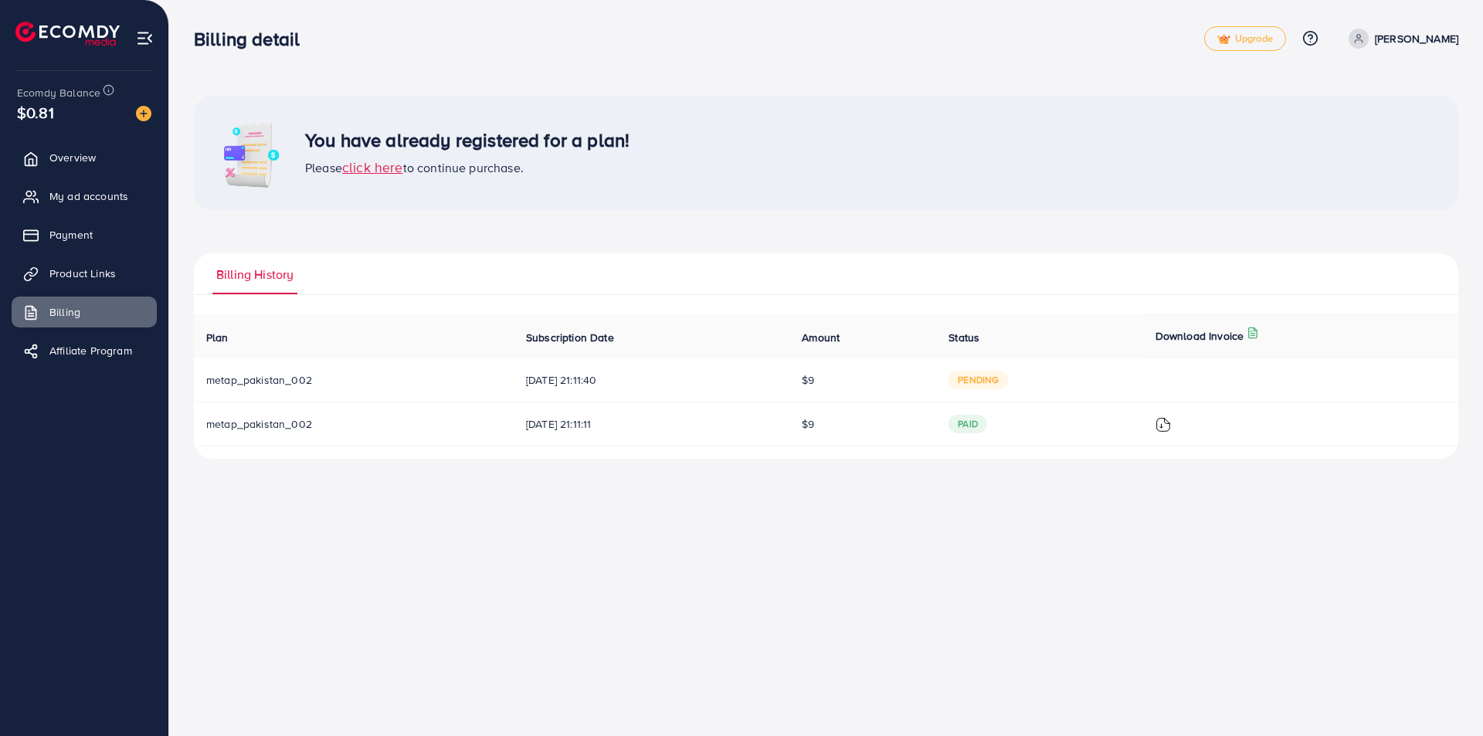
click at [137, 39] on img at bounding box center [145, 38] width 18 height 18
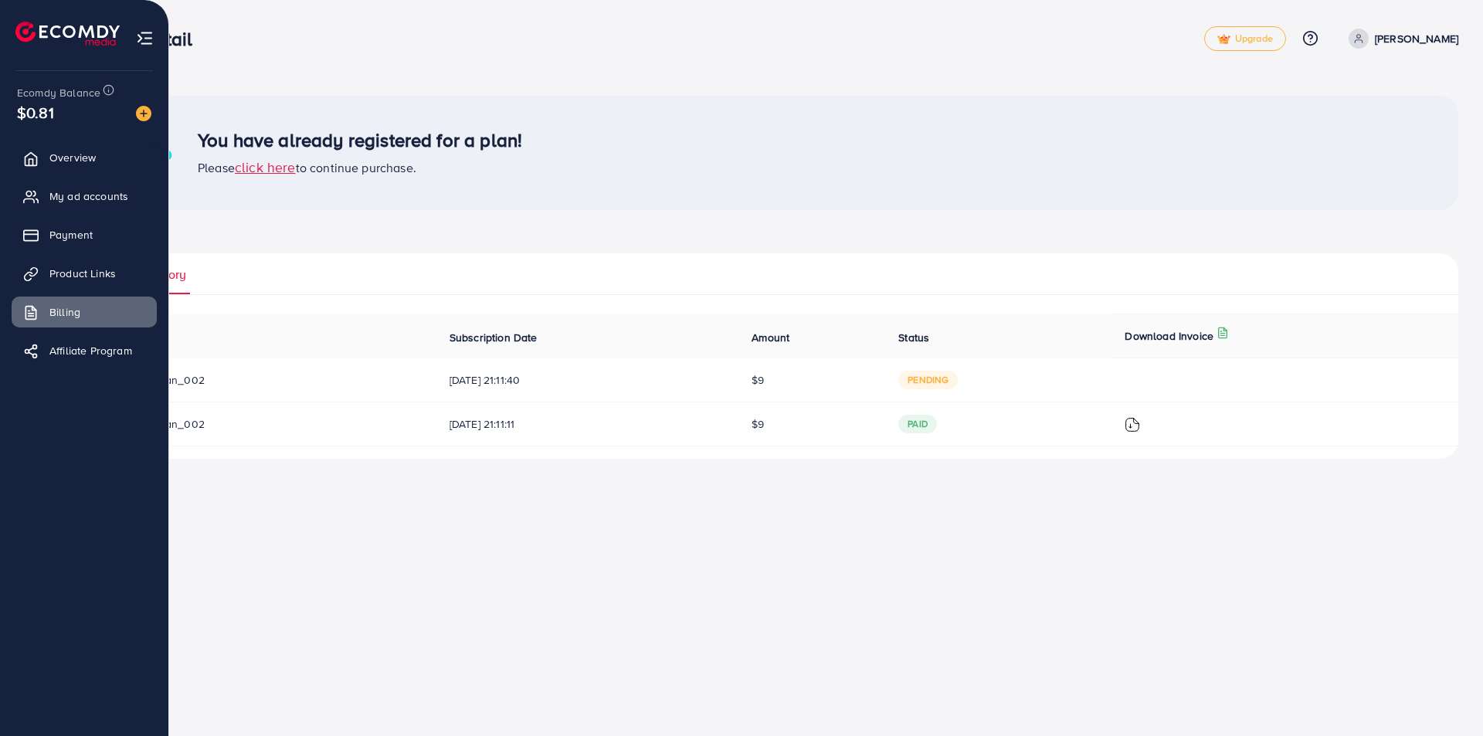
click at [36, 36] on img at bounding box center [67, 34] width 104 height 24
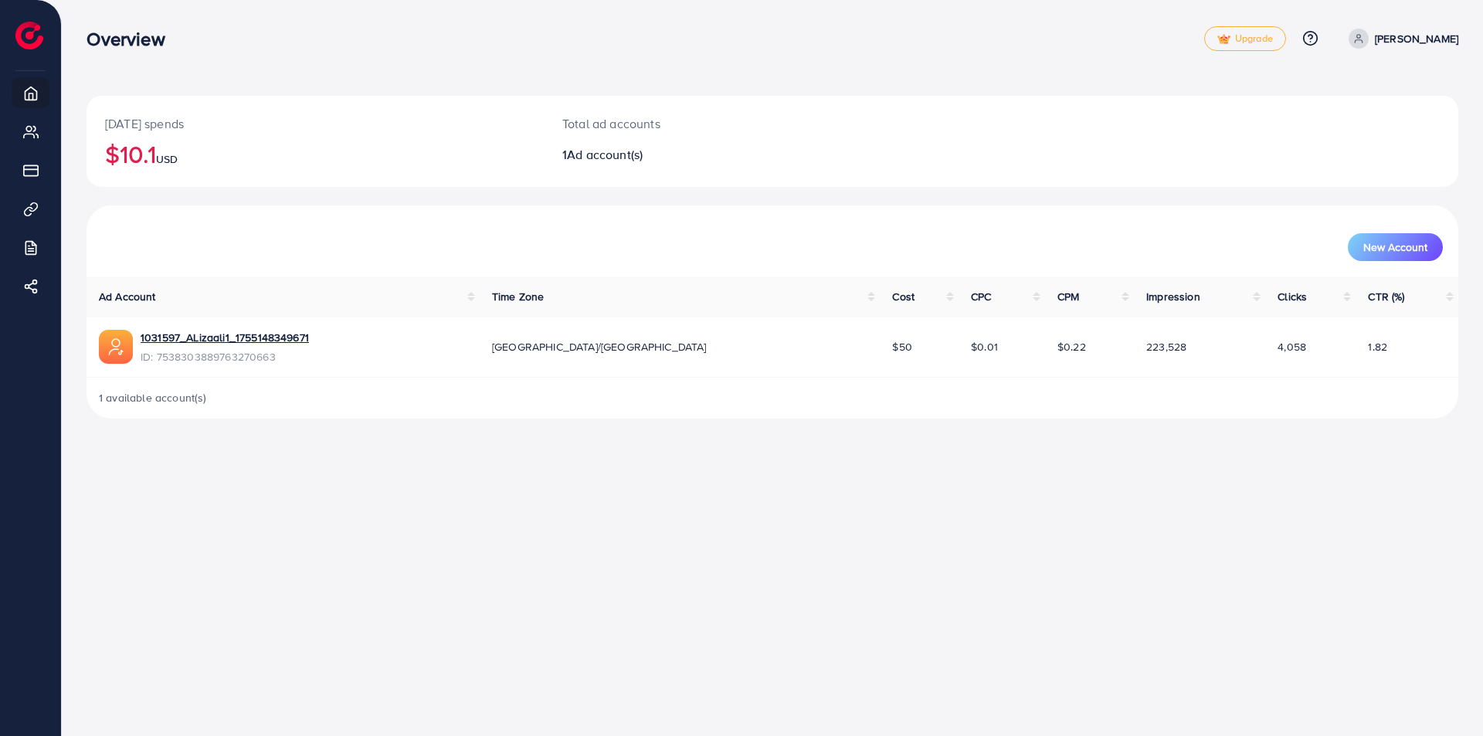
click at [467, 342] on div "1031597_ALizaali1_1755148349671 ID: 7538303889763270663" at bounding box center [283, 348] width 368 height 36
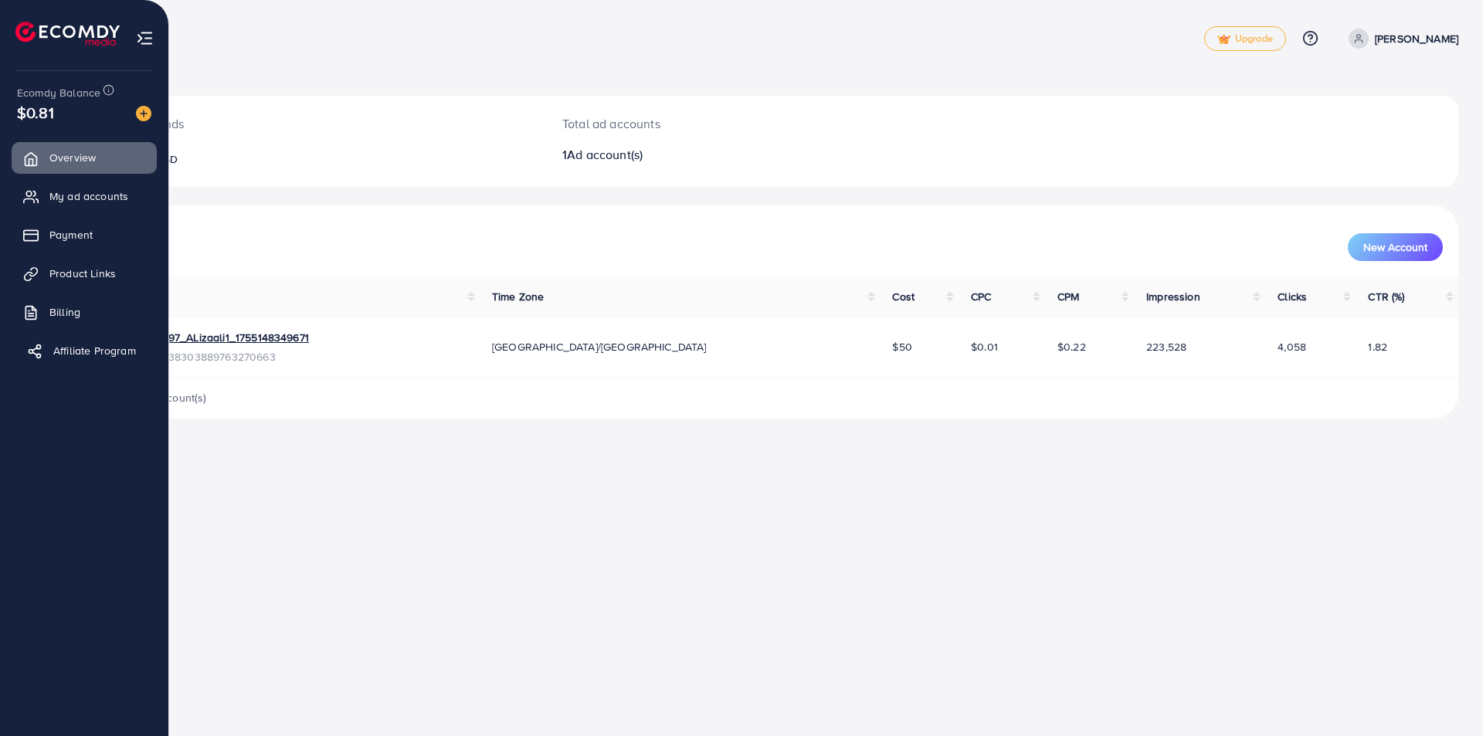
click at [117, 335] on link "Affiliate Program" at bounding box center [84, 350] width 145 height 31
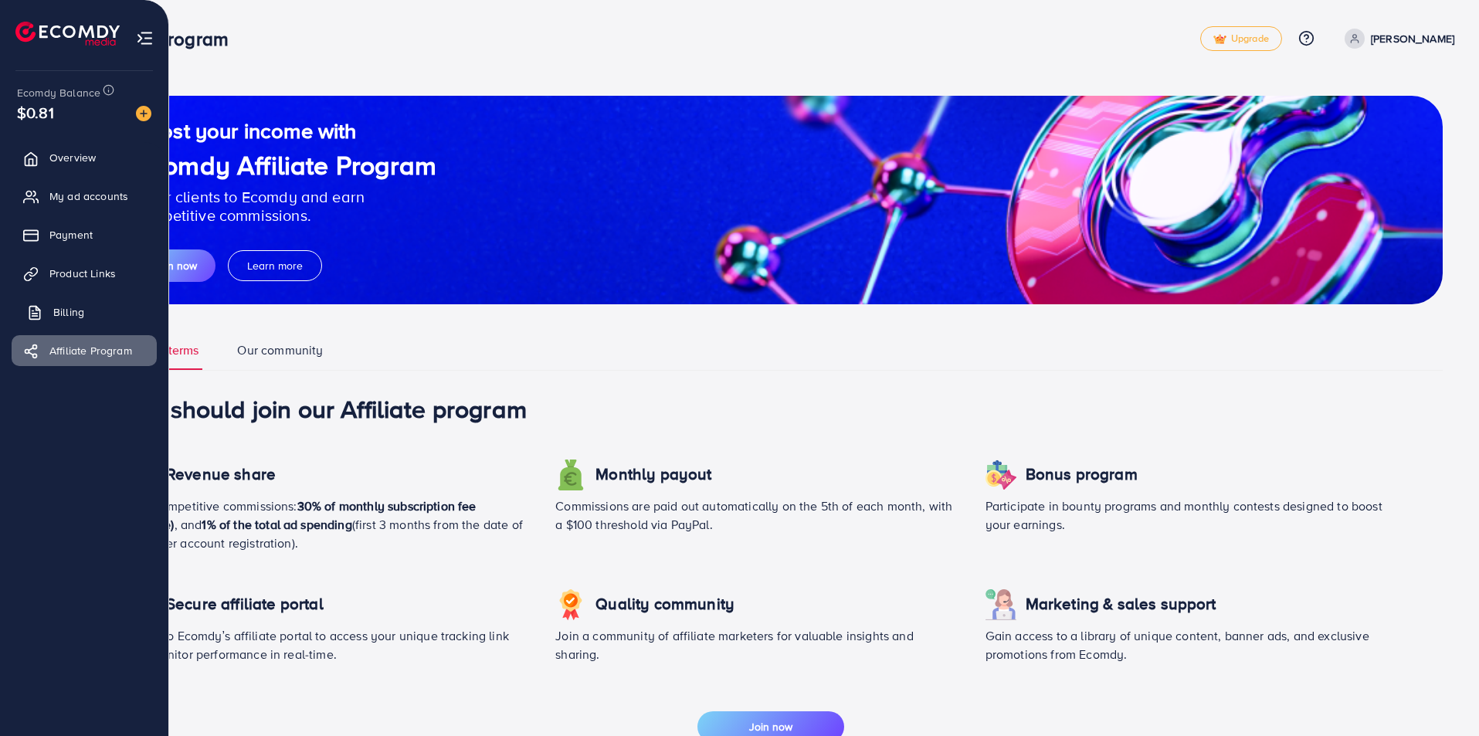
click at [56, 315] on span "Billing" at bounding box center [68, 311] width 31 height 15
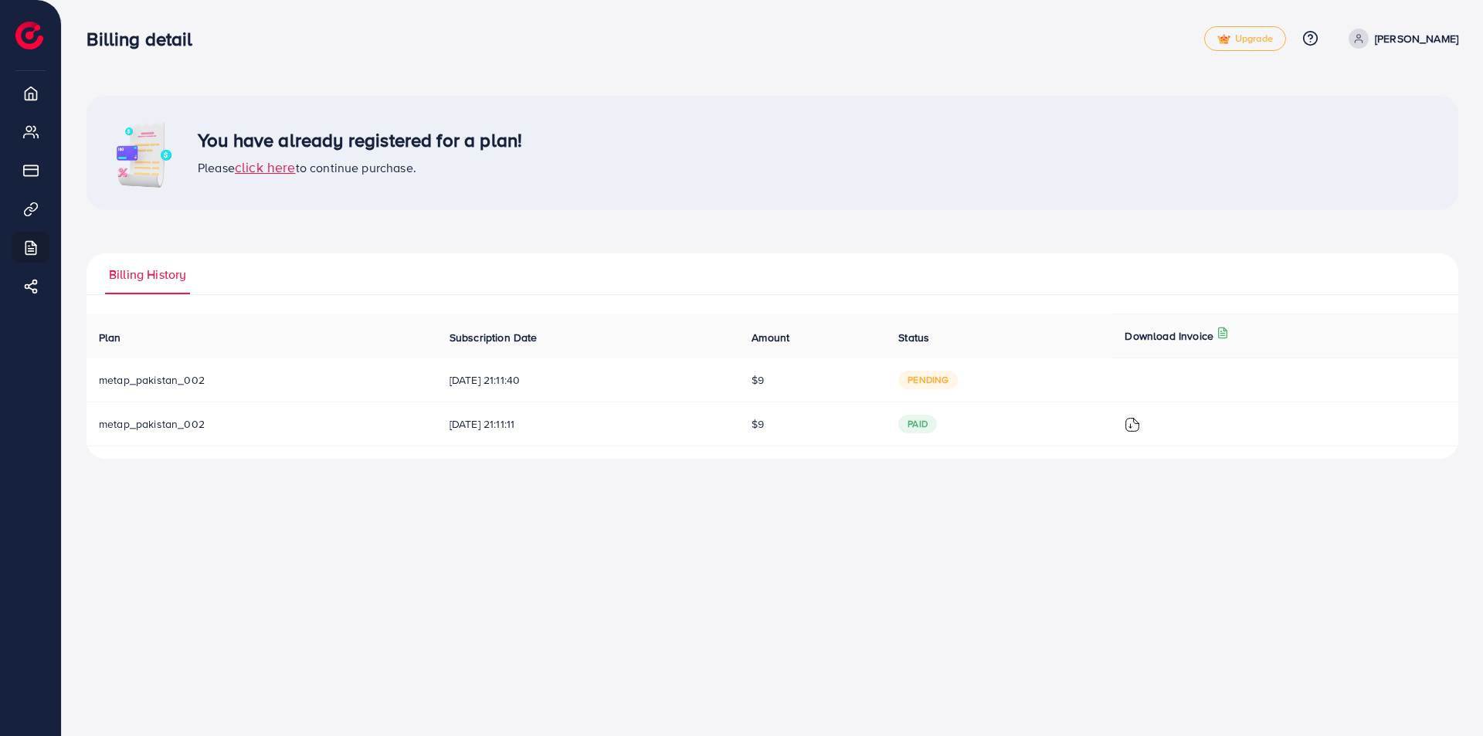
click at [957, 381] on span "pending" at bounding box center [927, 380] width 59 height 19
click at [947, 383] on span "pending" at bounding box center [927, 380] width 59 height 19
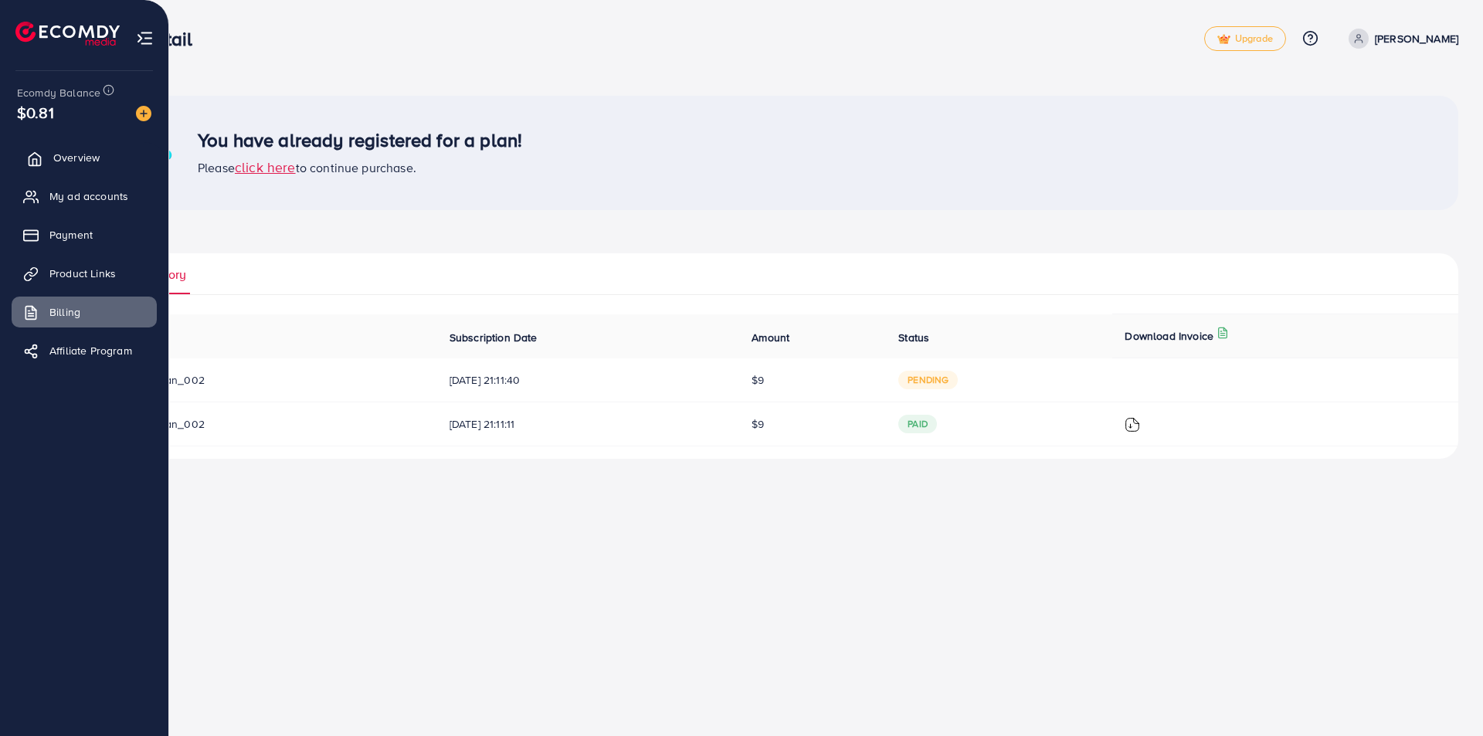
click at [93, 162] on span "Overview" at bounding box center [76, 157] width 46 height 15
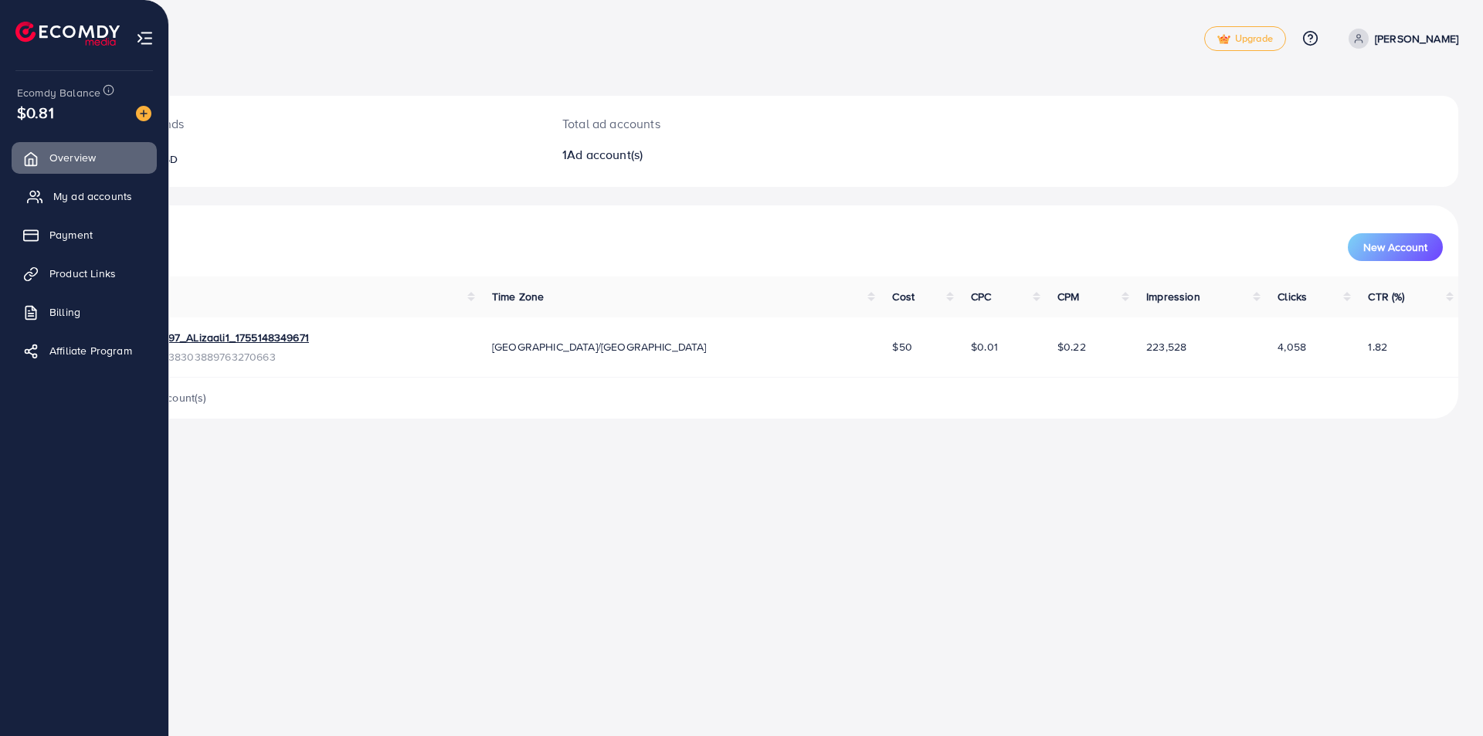
click at [73, 200] on span "My ad accounts" at bounding box center [92, 195] width 79 height 15
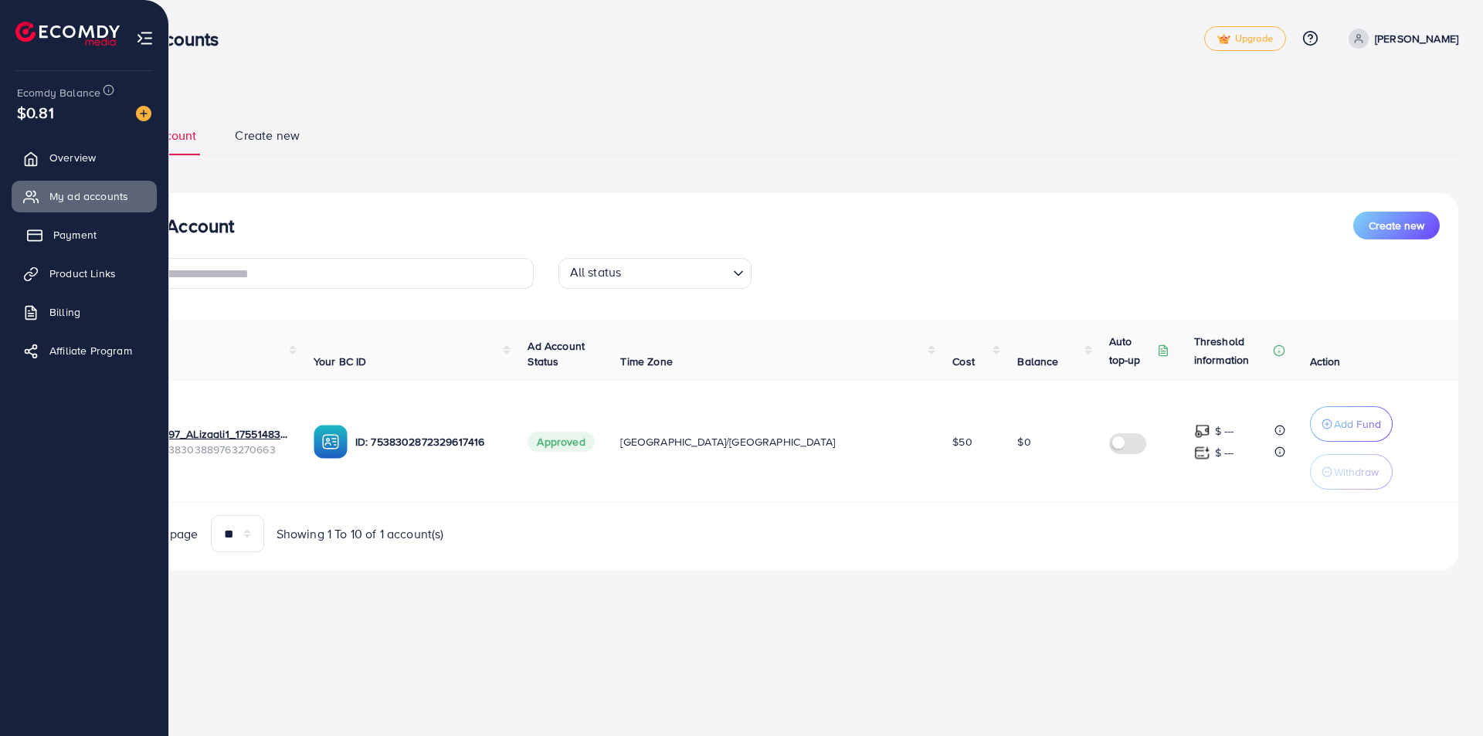
click at [83, 246] on link "Payment" at bounding box center [84, 234] width 145 height 31
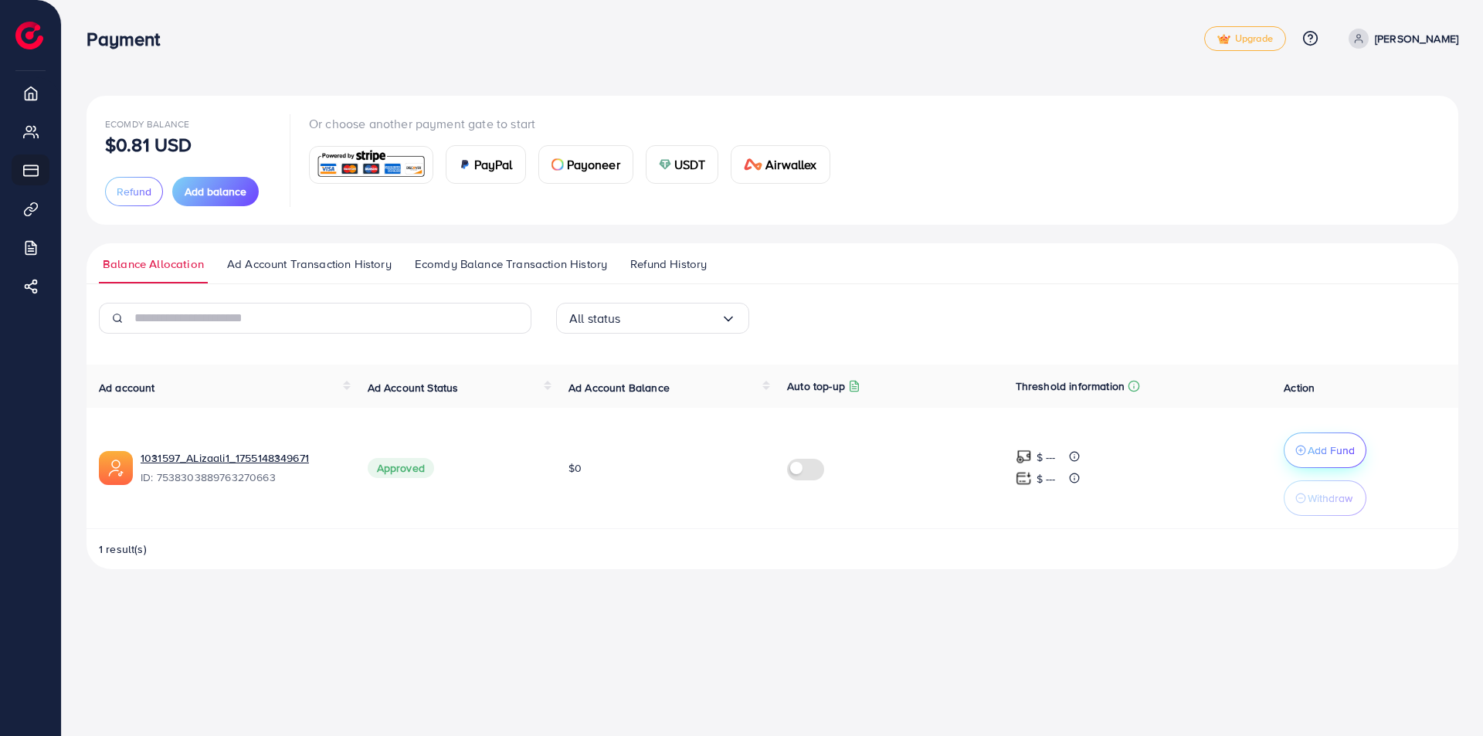
click at [1316, 445] on p "Add Fund" at bounding box center [1330, 450] width 47 height 19
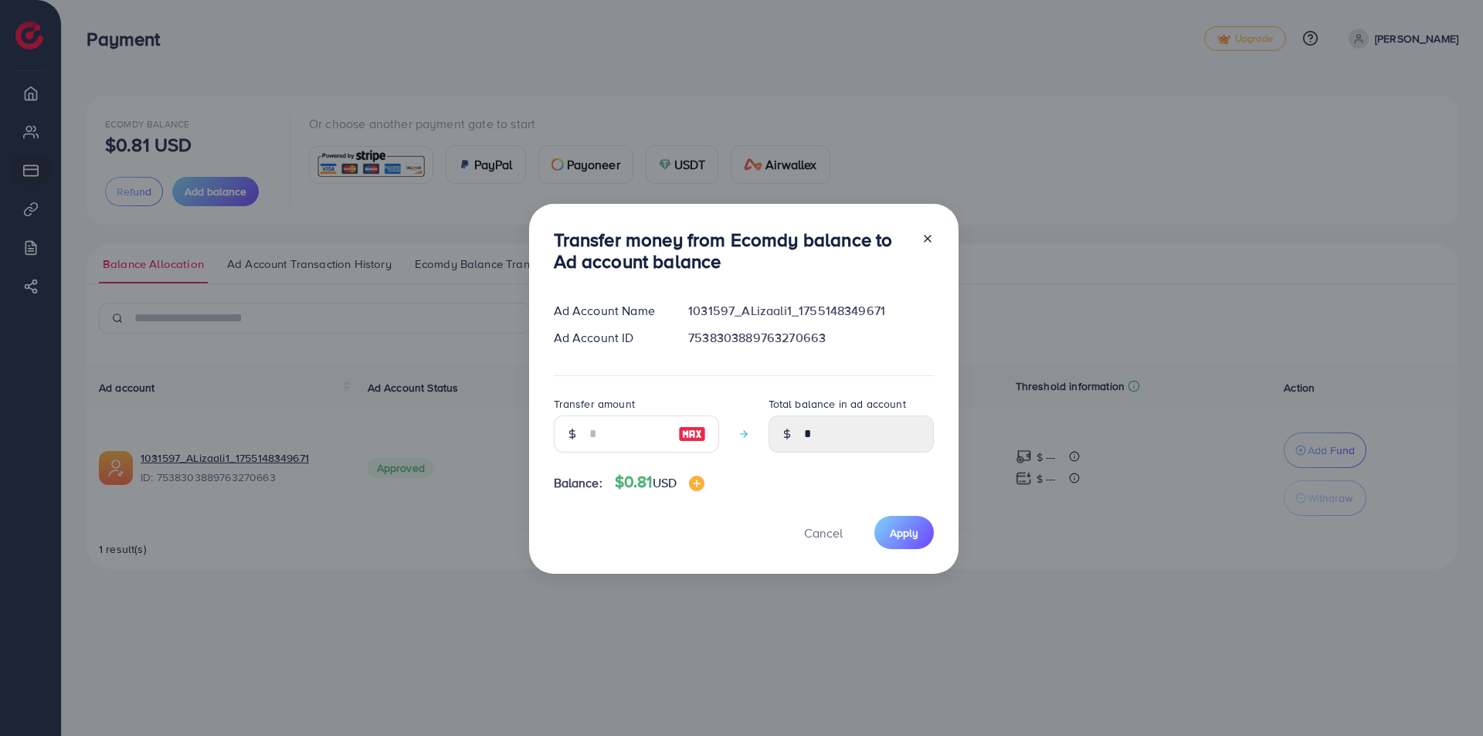
click at [924, 248] on div at bounding box center [921, 254] width 25 height 51
click at [925, 241] on icon at bounding box center [927, 238] width 12 height 12
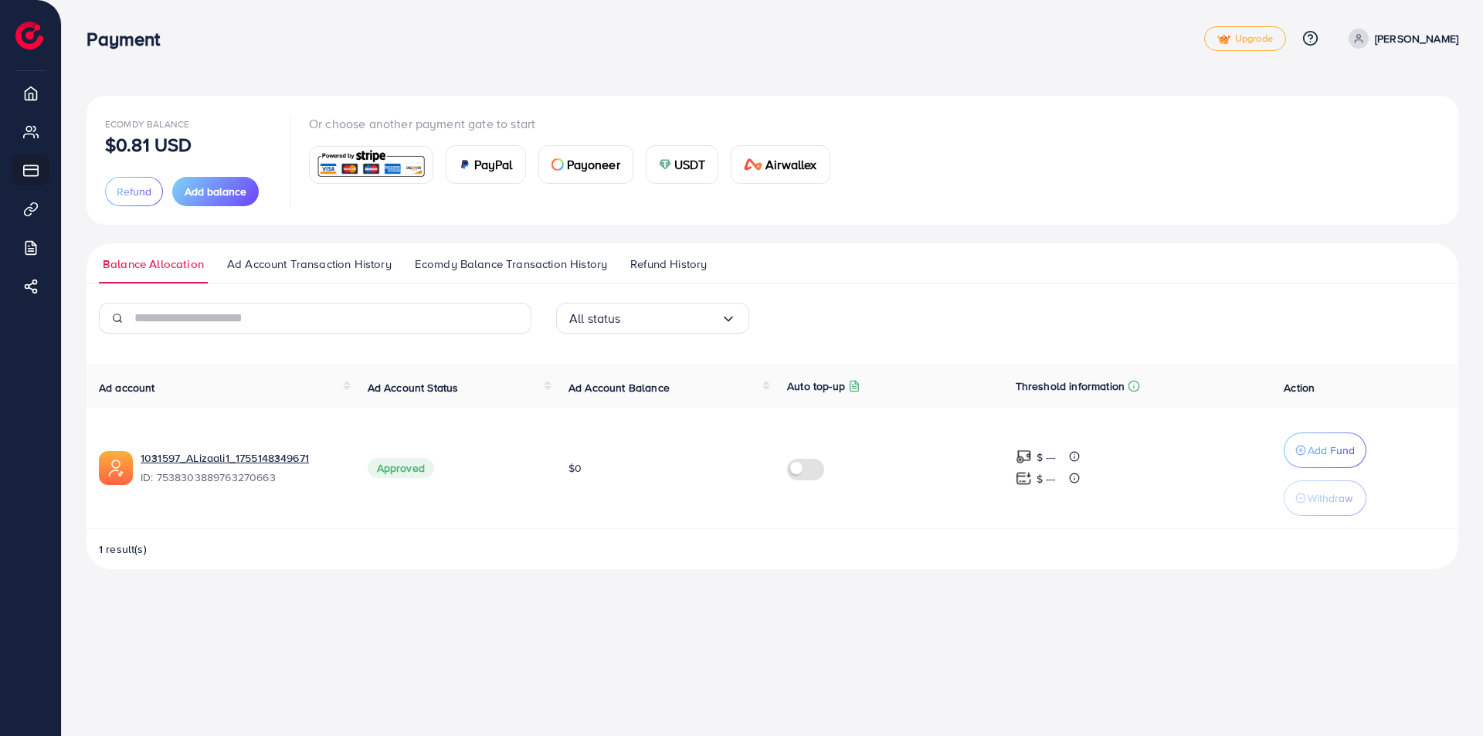
click at [1441, 38] on p "[PERSON_NAME]" at bounding box center [1415, 38] width 83 height 19
drag, startPoint x: 1093, startPoint y: 156, endPoint x: 866, endPoint y: 117, distance: 229.5
click at [1092, 157] on div "Ecomdy Balance $0.81 USD Refund Add balance Or choose another payment gate to s…" at bounding box center [772, 160] width 1334 height 92
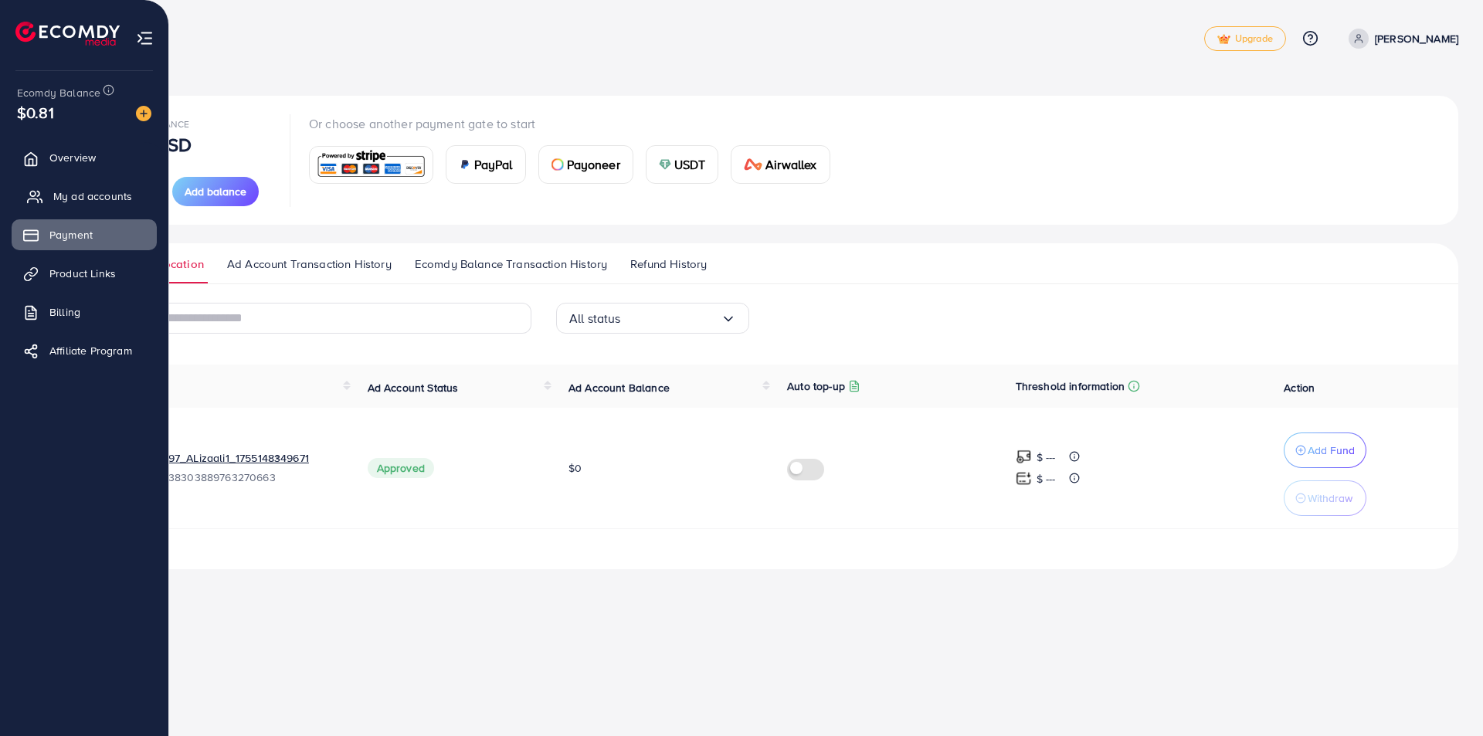
click at [77, 184] on link "My ad accounts" at bounding box center [84, 196] width 145 height 31
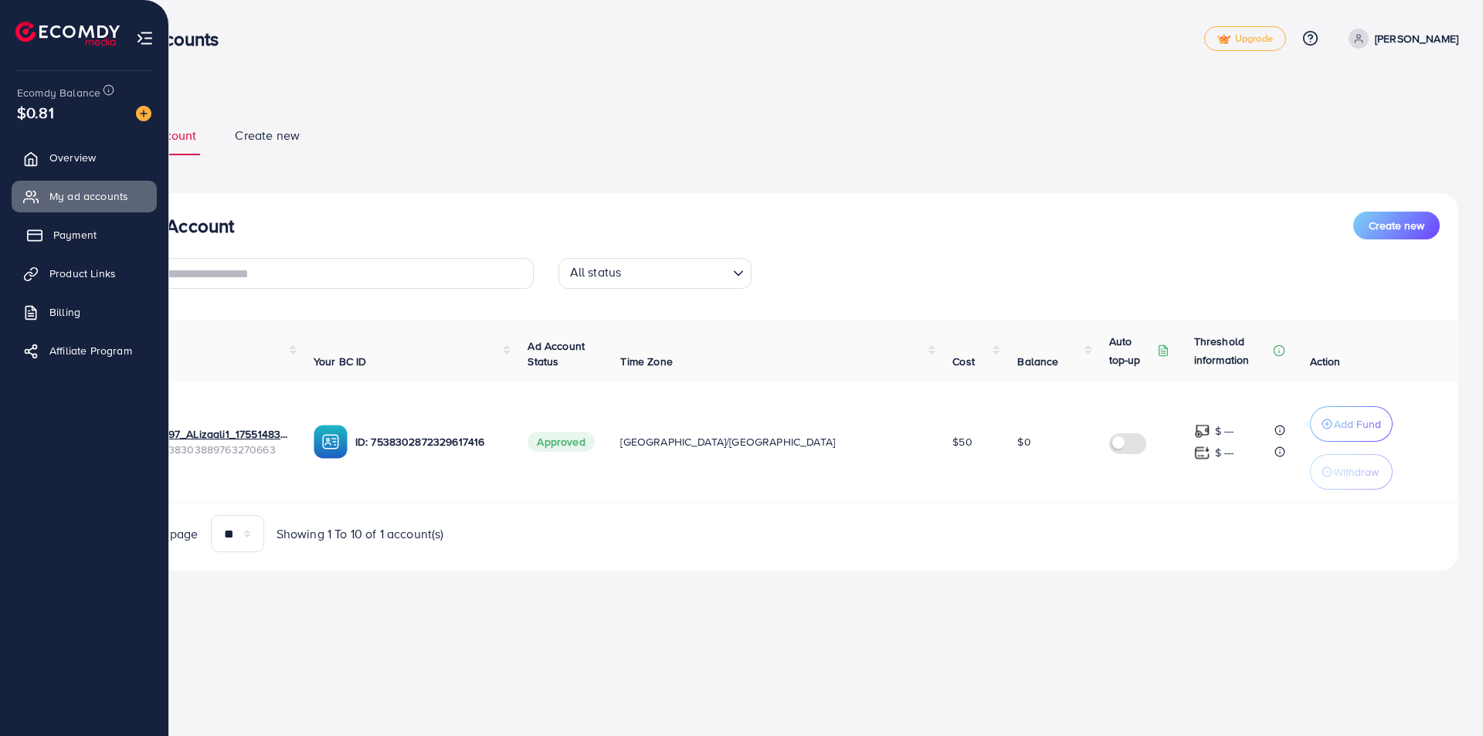
click at [45, 236] on link "Payment" at bounding box center [84, 234] width 145 height 31
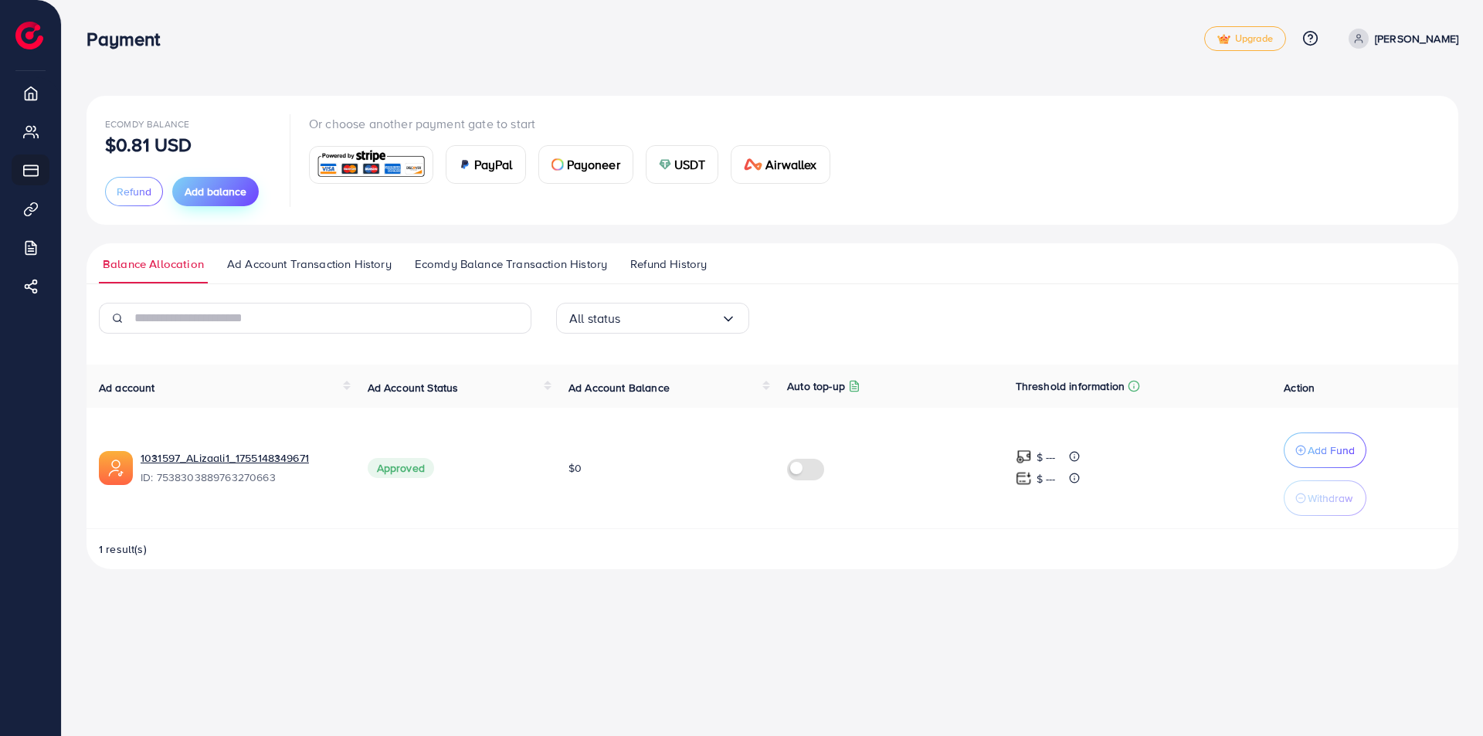
click at [209, 188] on span "Add balance" at bounding box center [216, 191] width 62 height 15
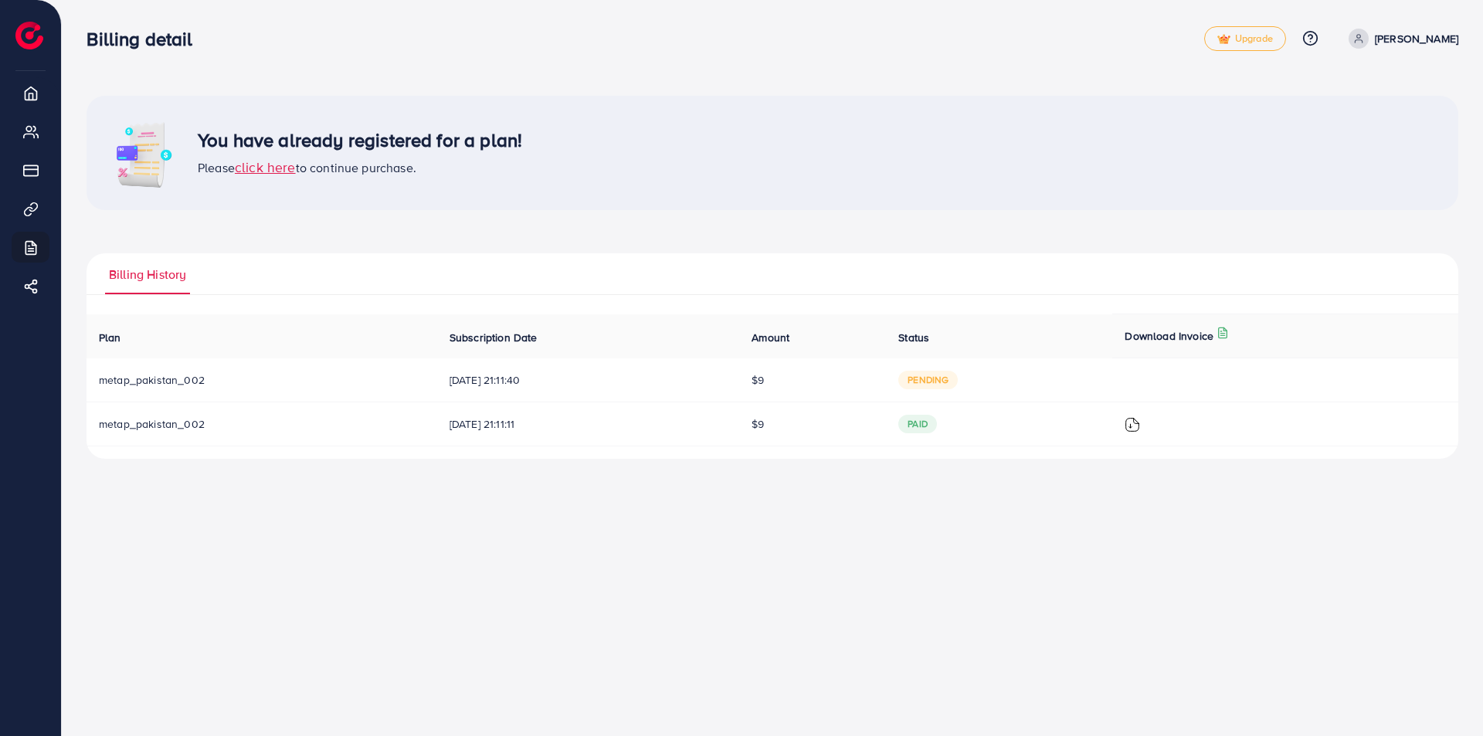
click at [278, 172] on span "click here" at bounding box center [265, 167] width 61 height 19
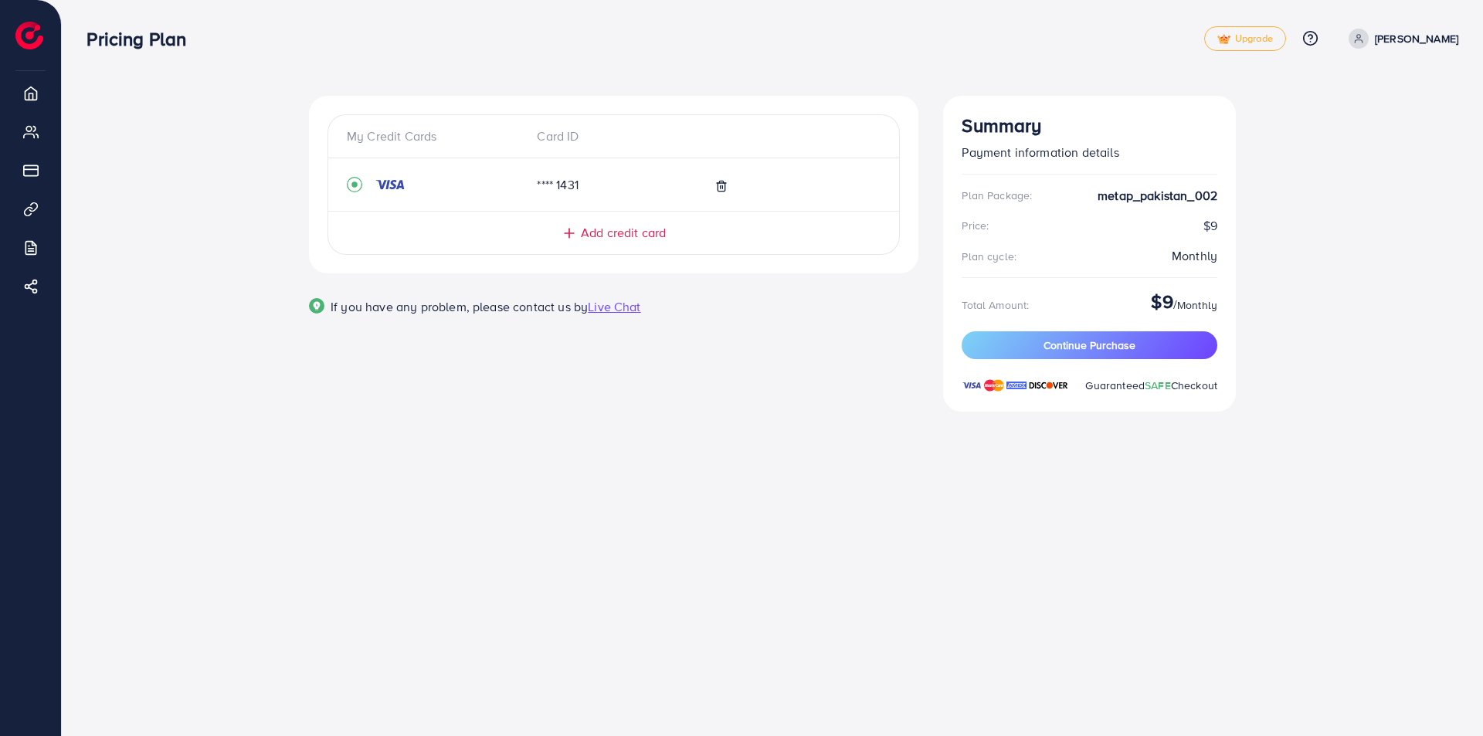
click at [548, 181] on div "**** 1431" at bounding box center [591, 185] width 134 height 18
click at [1074, 358] on button "Continue Purchase" at bounding box center [1089, 345] width 256 height 28
